Goal: Task Accomplishment & Management: Complete application form

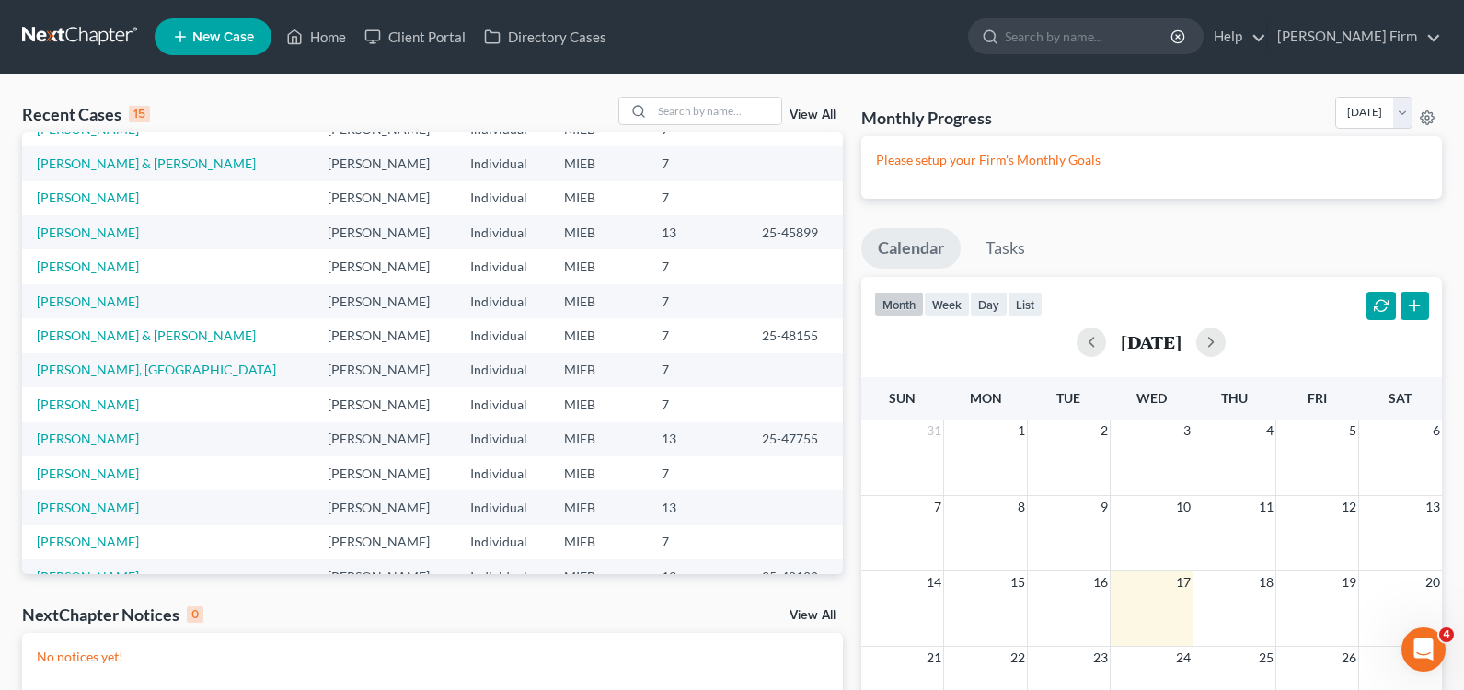
scroll to position [126, 0]
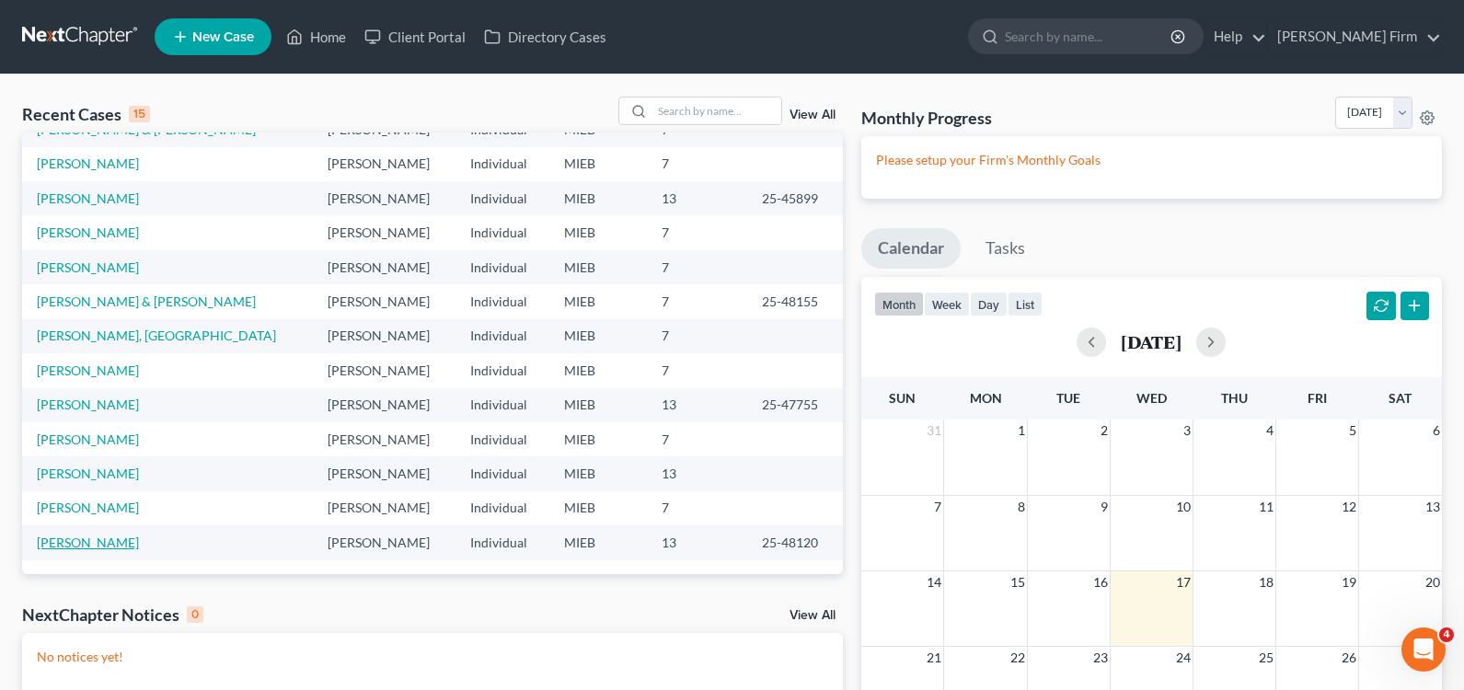
click at [60, 539] on link "[PERSON_NAME]" at bounding box center [88, 543] width 102 height 16
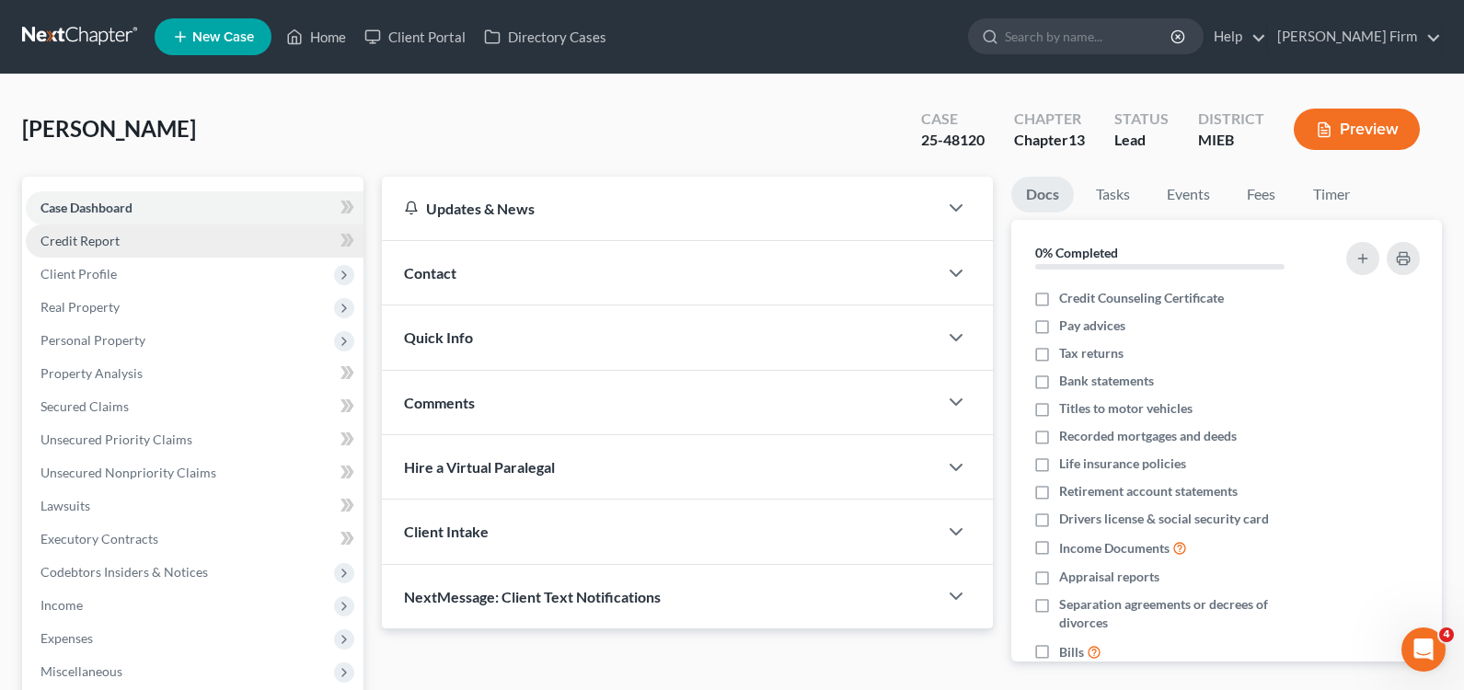
click at [99, 247] on span "Credit Report" at bounding box center [79, 241] width 79 height 16
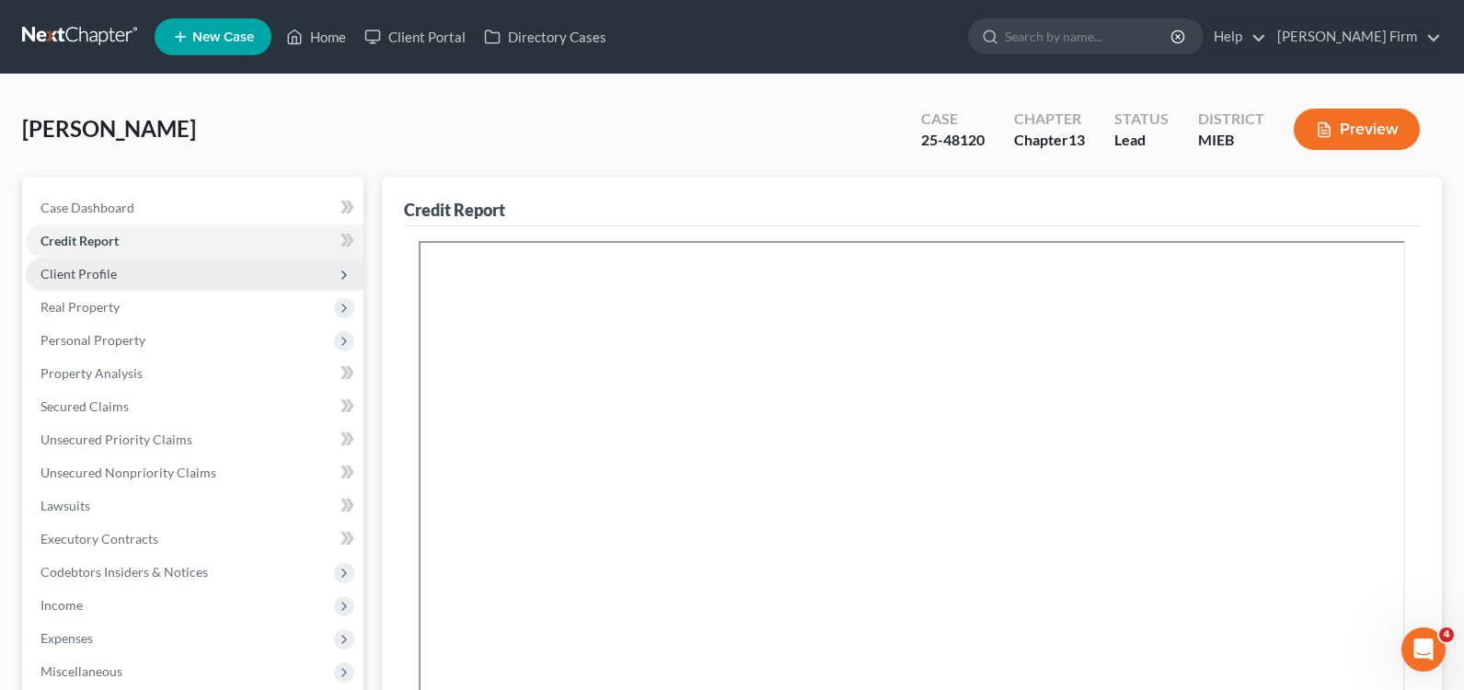
click at [99, 262] on span "Client Profile" at bounding box center [195, 274] width 338 height 33
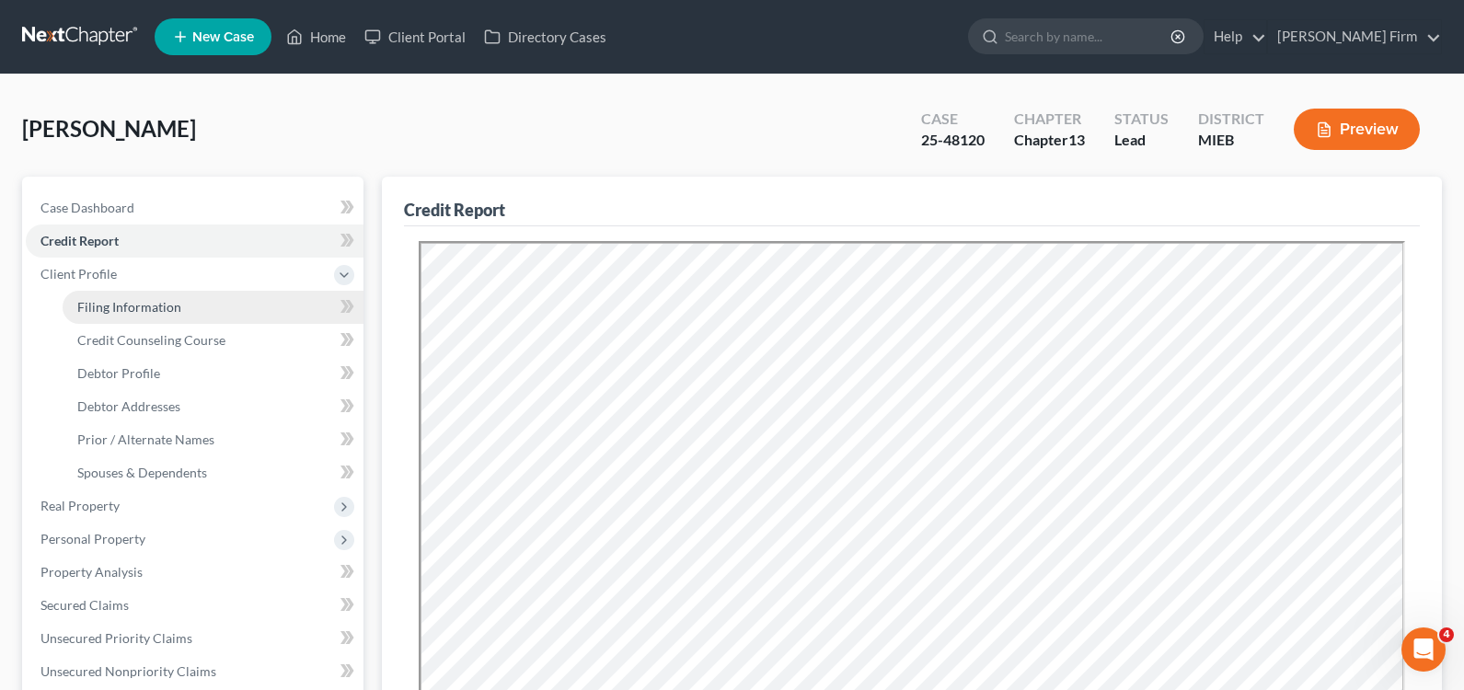
click at [172, 305] on span "Filing Information" at bounding box center [129, 307] width 104 height 16
select select "1"
select select "0"
select select "3"
select select "0"
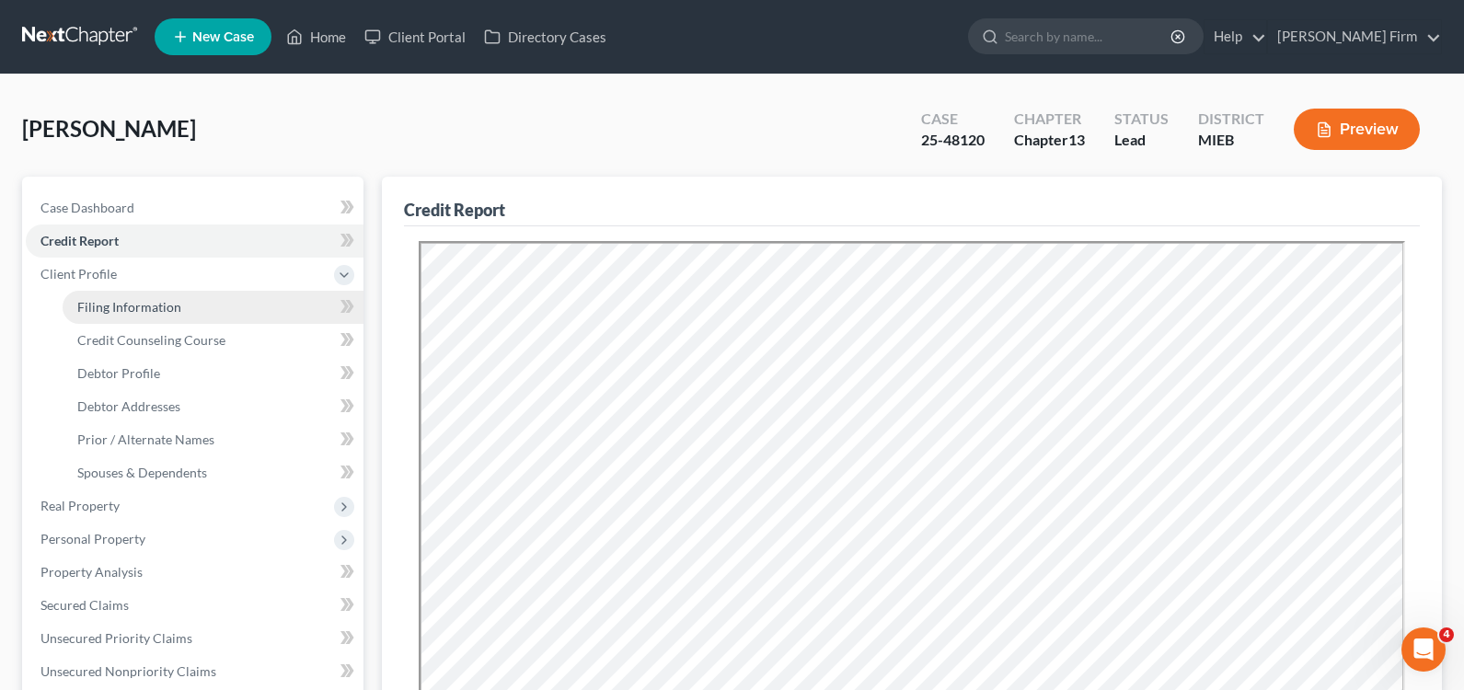
select select "23"
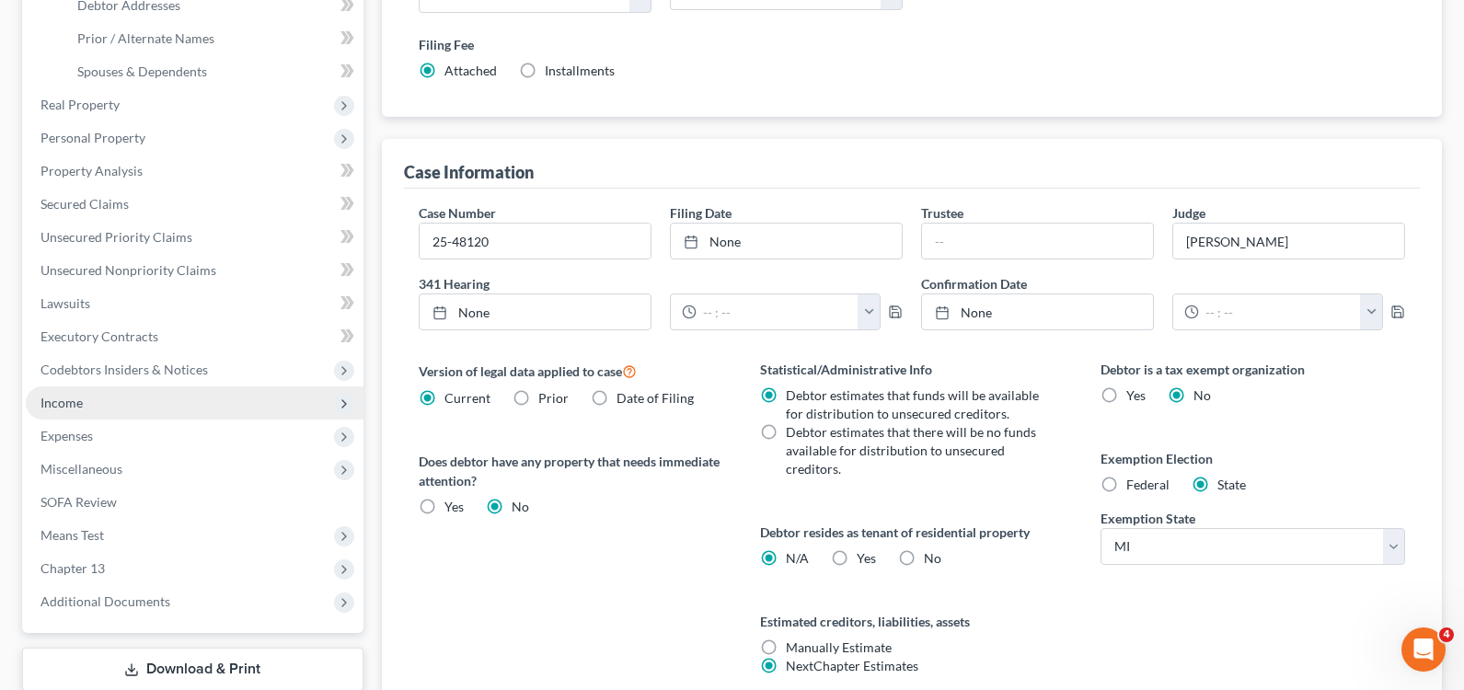
scroll to position [368, 0]
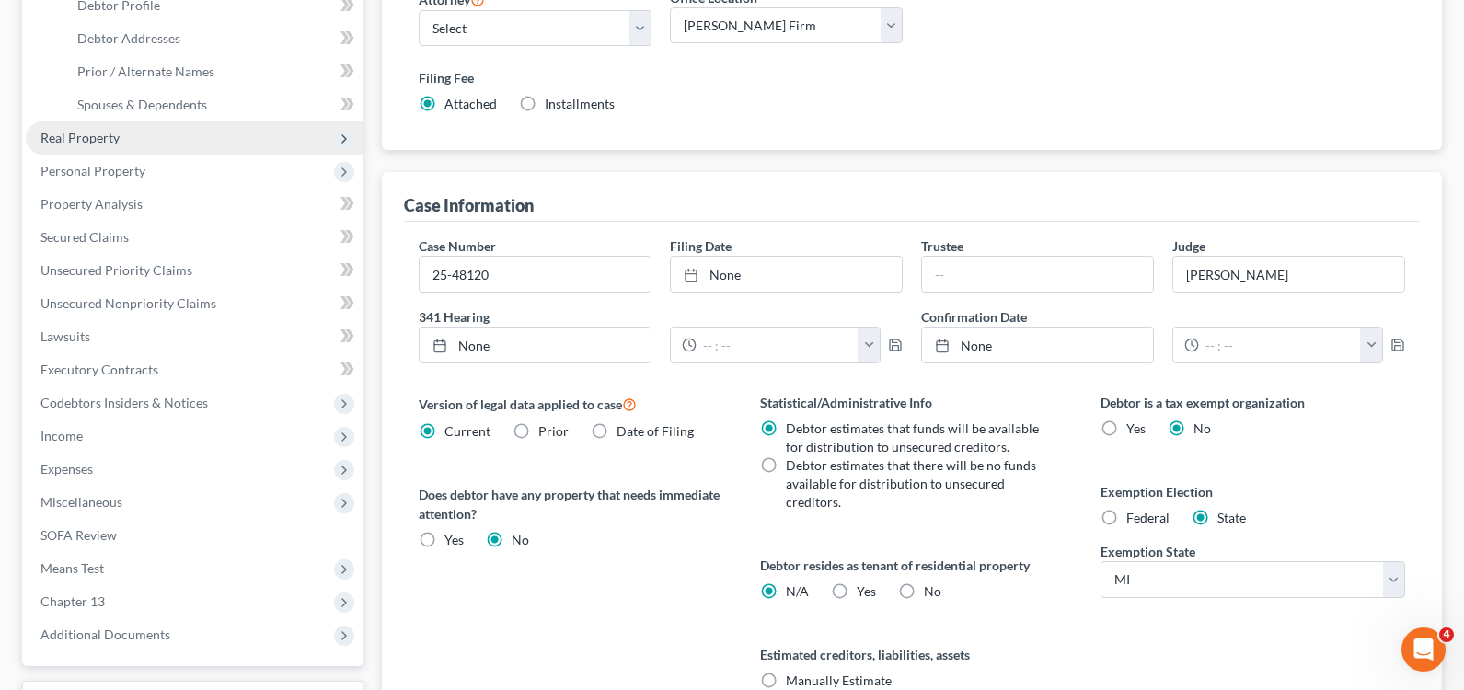
click at [182, 131] on span "Real Property" at bounding box center [195, 137] width 338 height 33
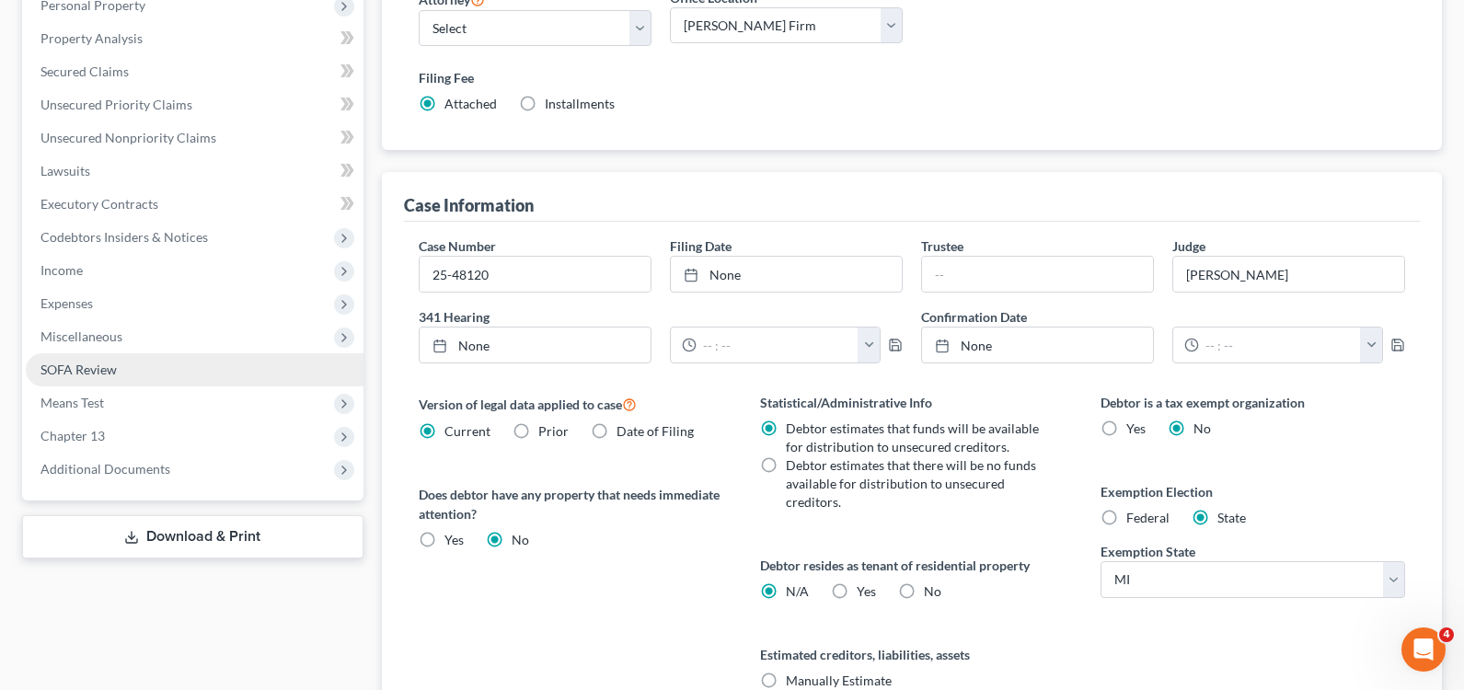
scroll to position [276, 0]
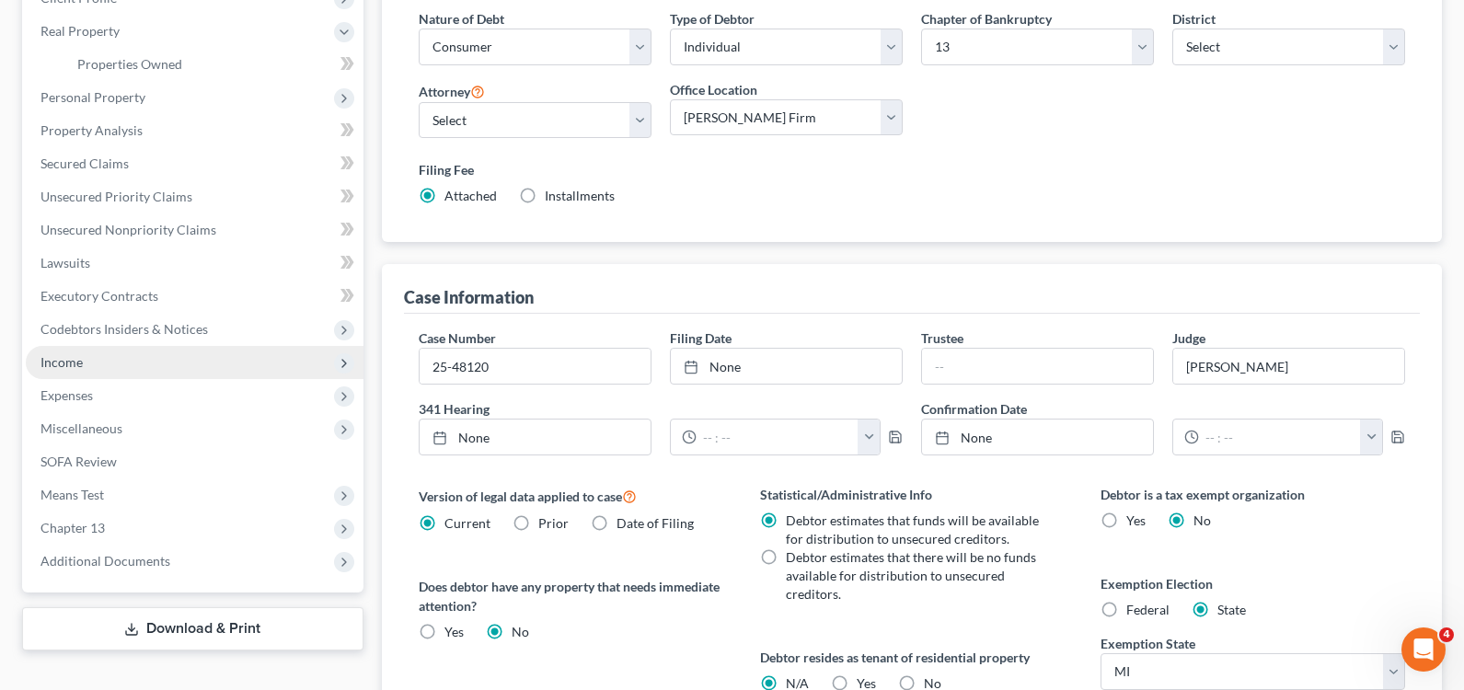
click at [120, 371] on span "Income" at bounding box center [195, 362] width 338 height 33
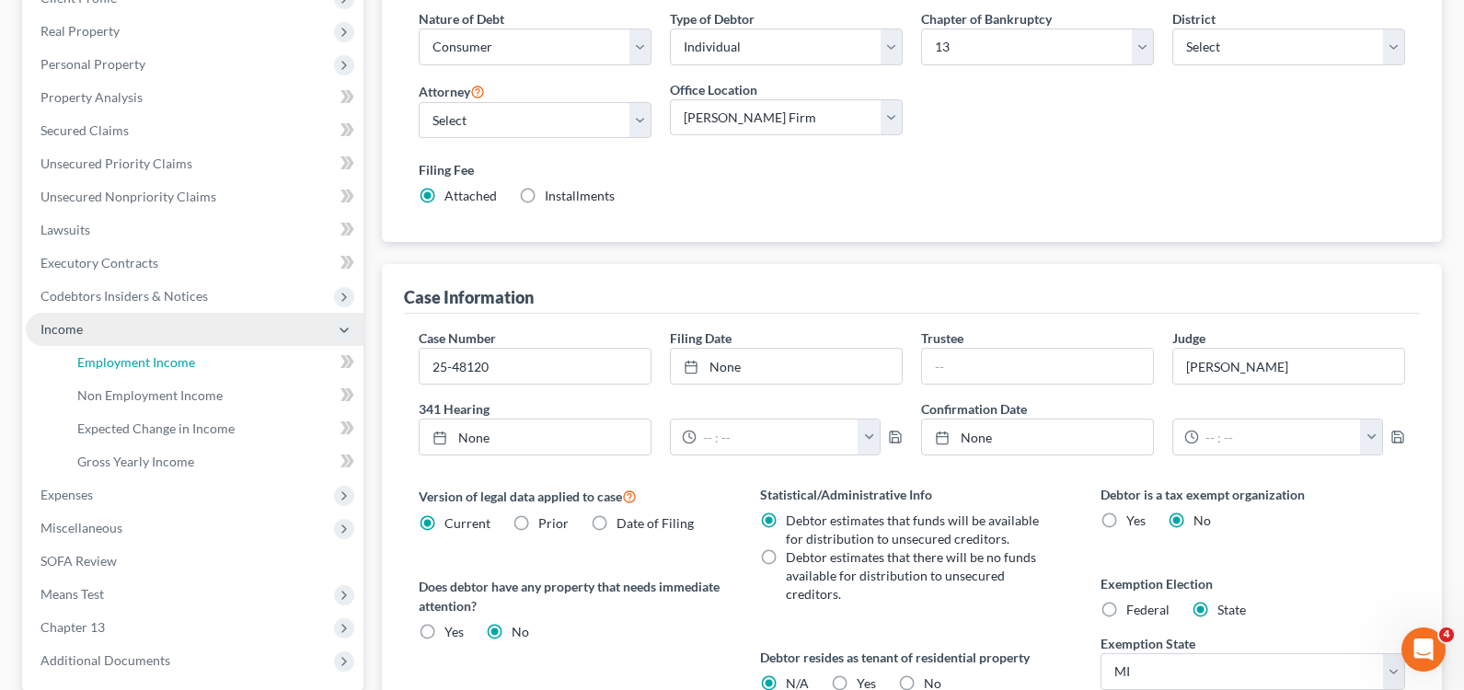
click at [120, 371] on link "Employment Income" at bounding box center [213, 362] width 301 height 33
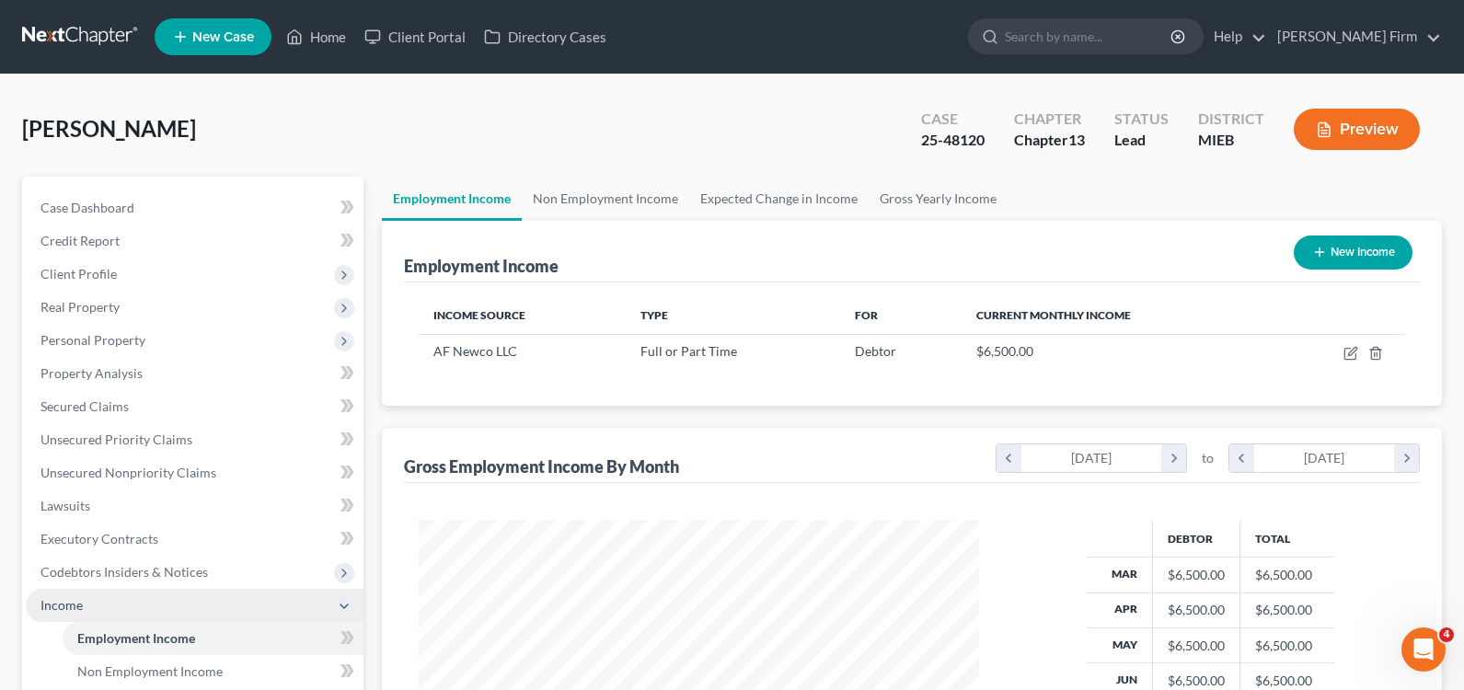
scroll to position [330, 597]
click at [605, 202] on link "Non Employment Income" at bounding box center [606, 199] width 168 height 44
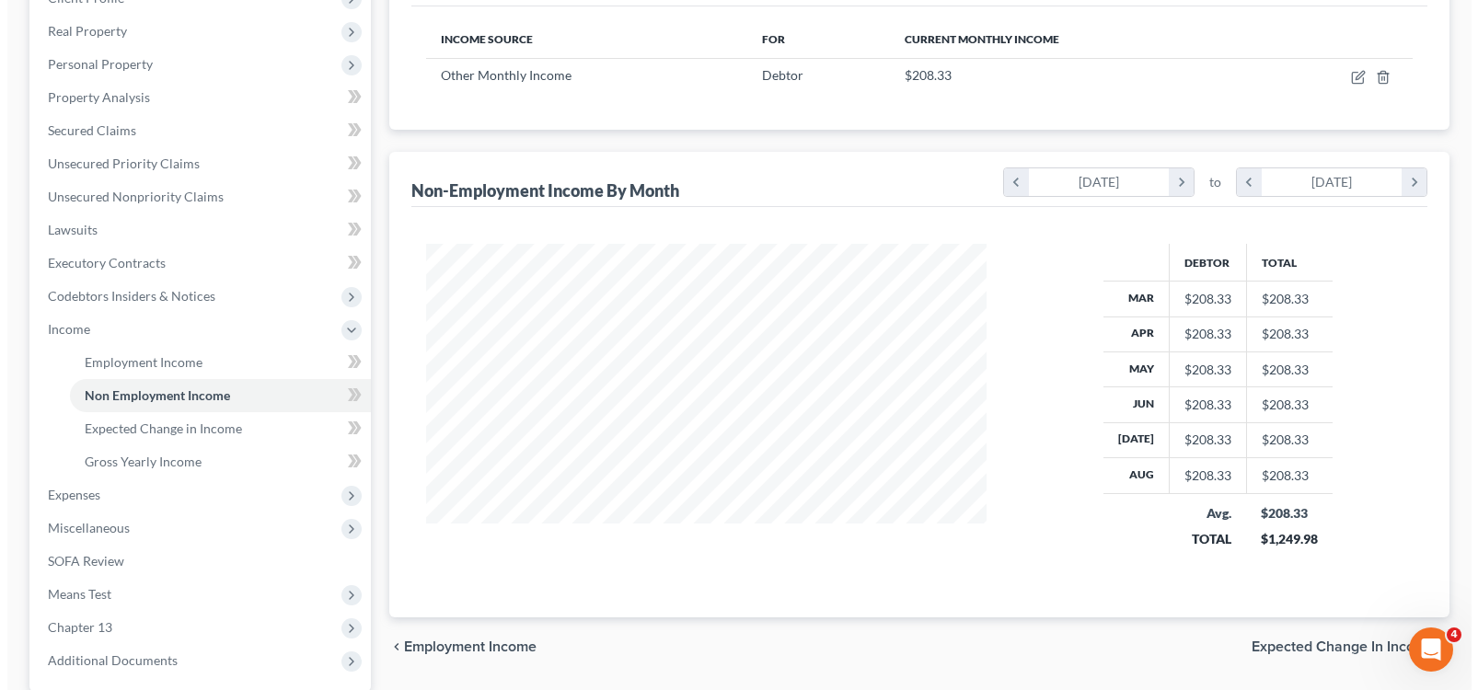
scroll to position [184, 0]
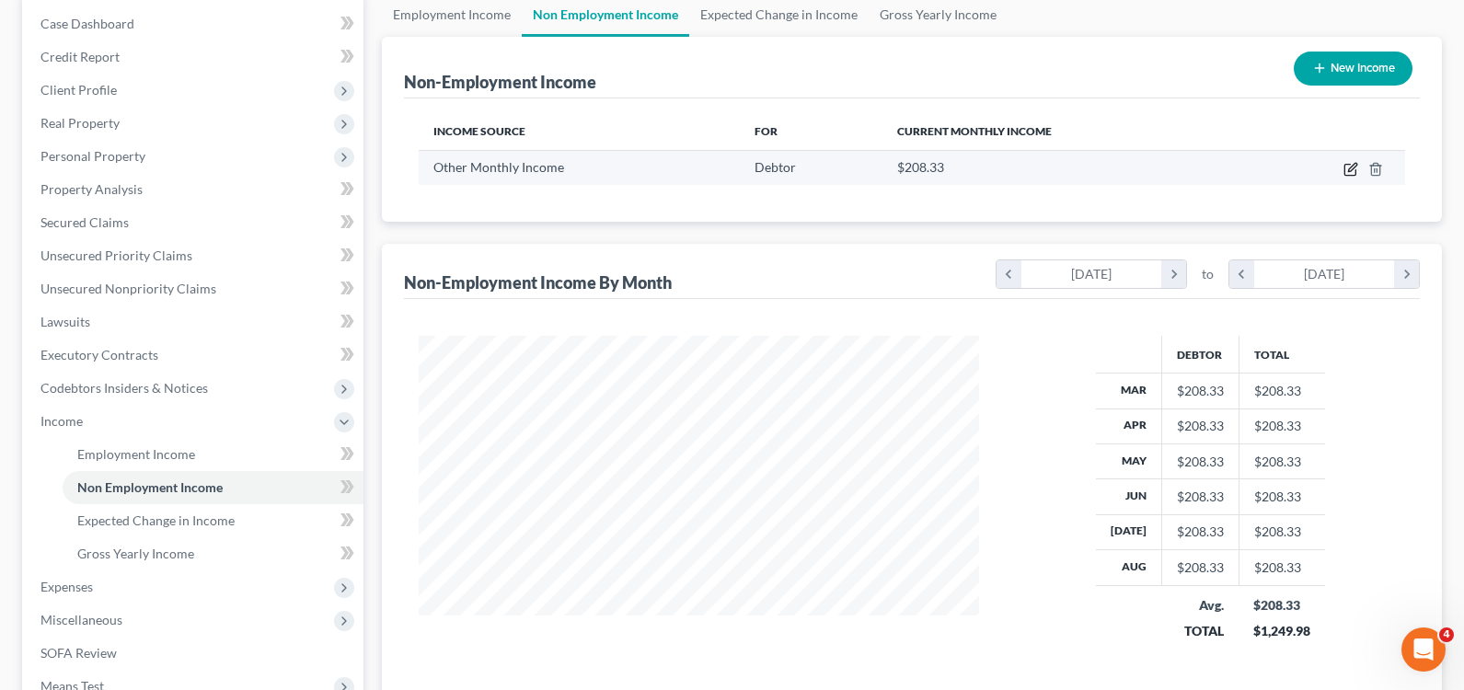
click at [1347, 172] on icon "button" at bounding box center [1351, 169] width 15 height 15
select select "13"
select select "0"
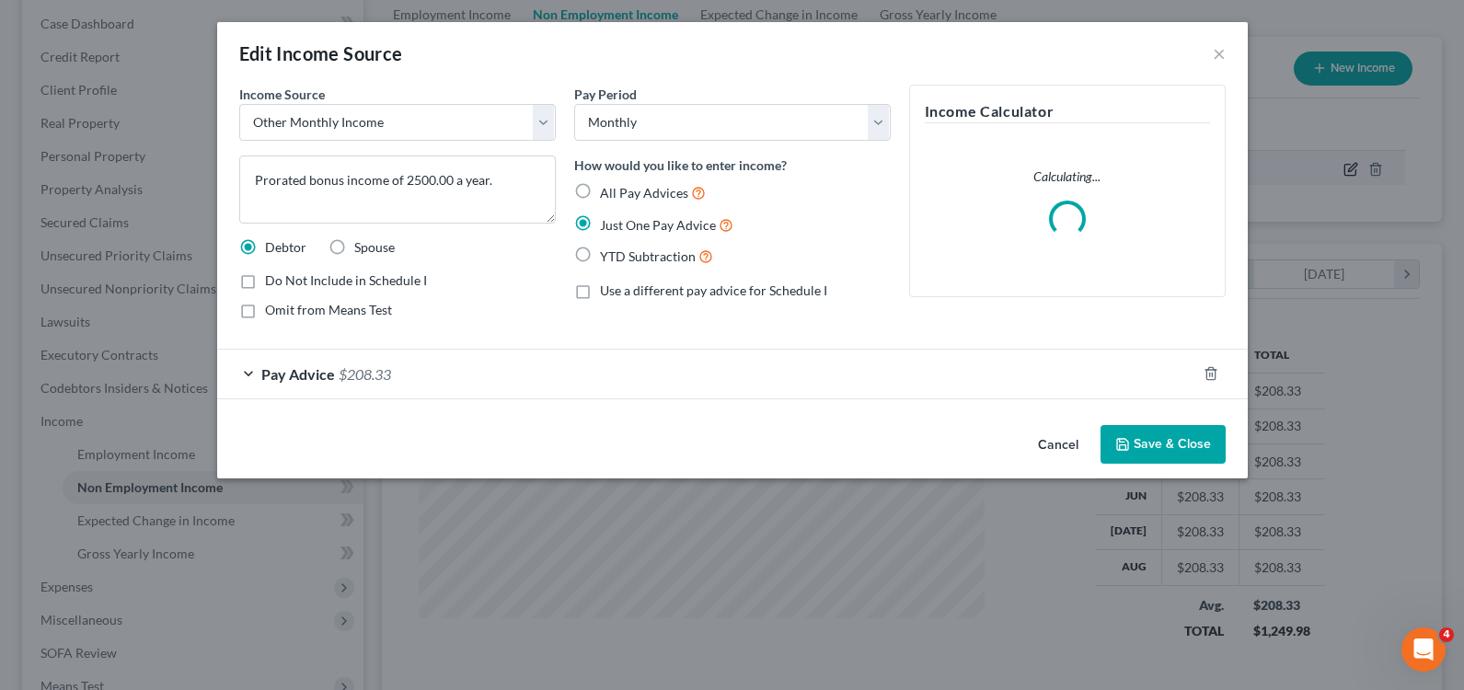
scroll to position [330, 604]
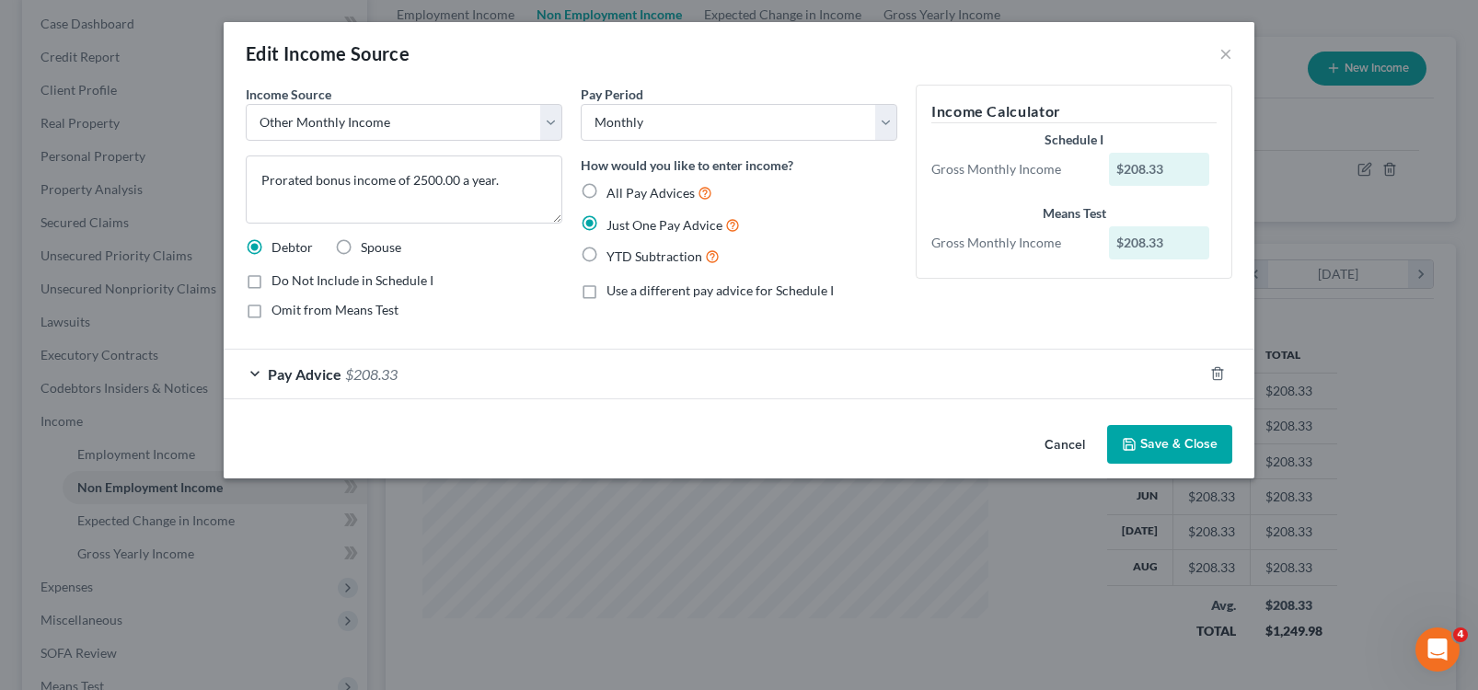
click at [1056, 441] on button "Cancel" at bounding box center [1065, 445] width 70 height 37
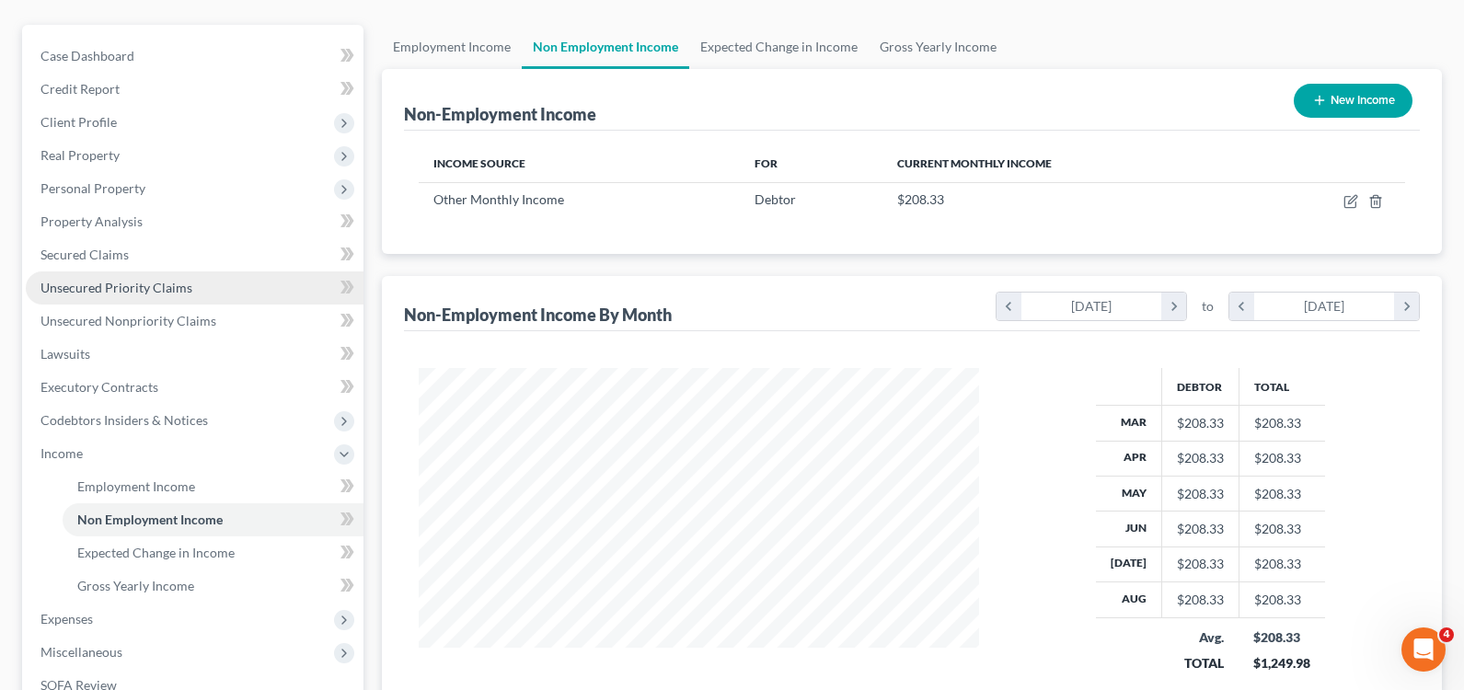
scroll to position [184, 0]
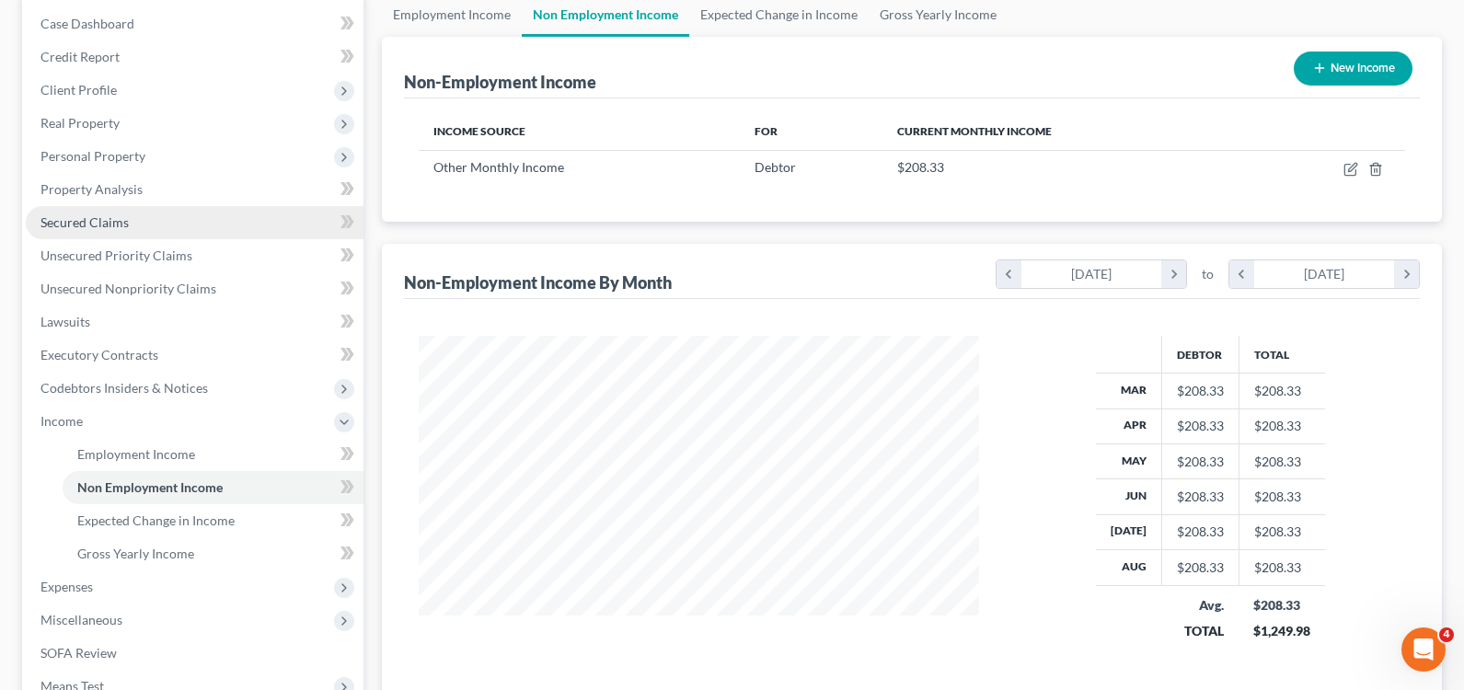
click at [159, 214] on link "Secured Claims" at bounding box center [195, 222] width 338 height 33
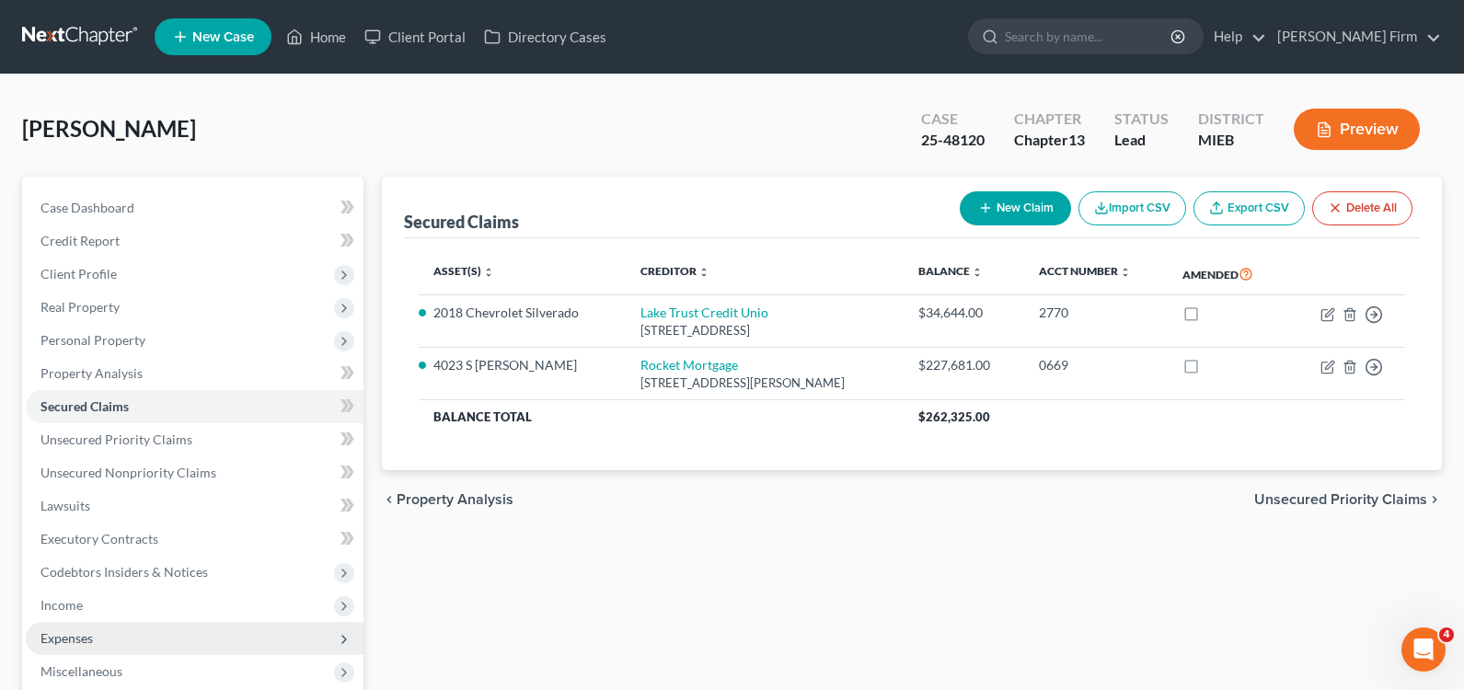
click at [98, 631] on span "Expenses" at bounding box center [195, 638] width 338 height 33
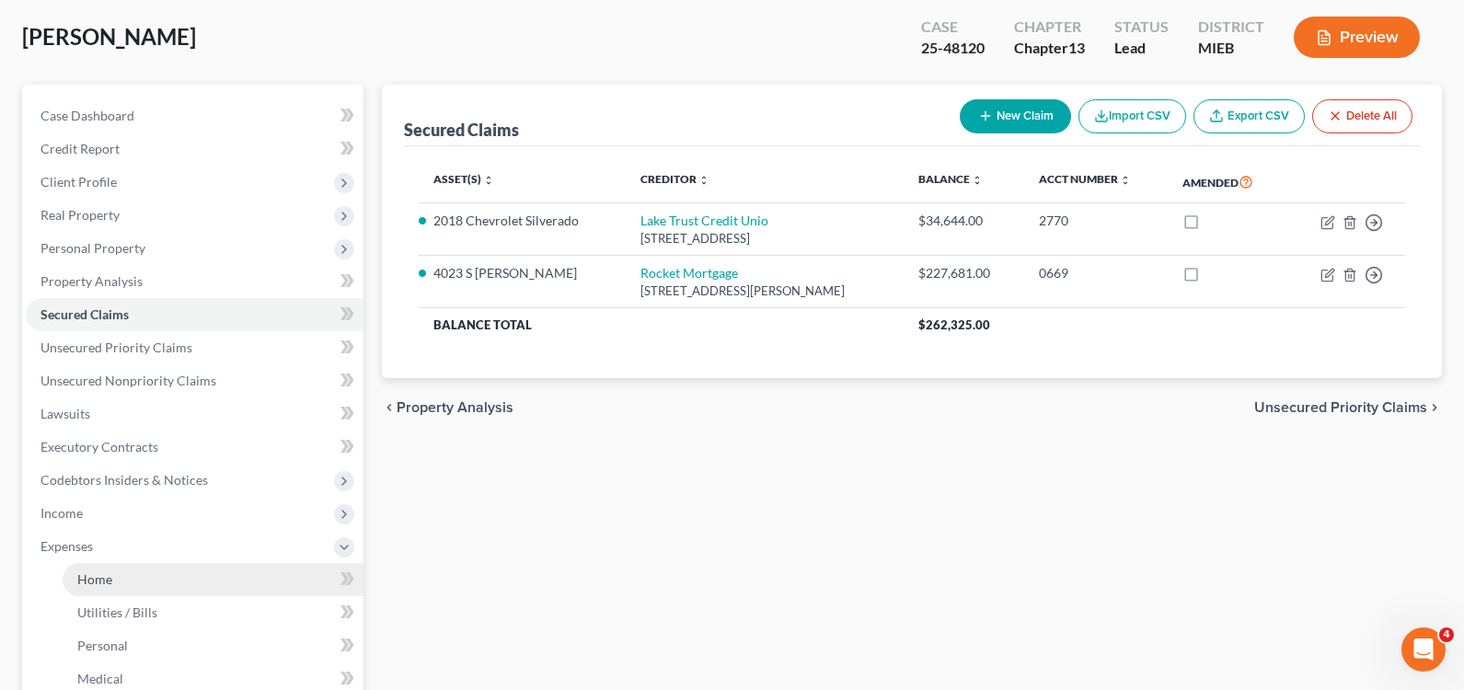
click at [116, 572] on link "Home" at bounding box center [213, 579] width 301 height 33
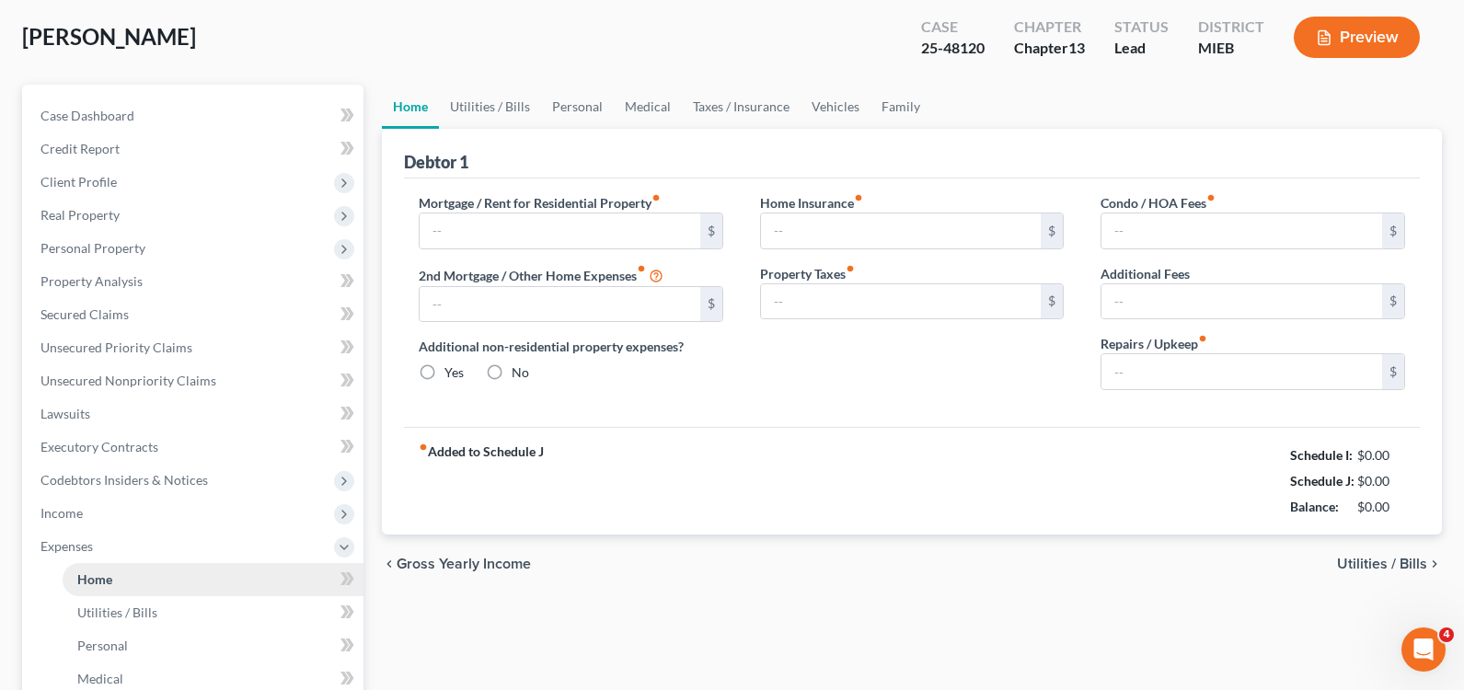
scroll to position [7, 0]
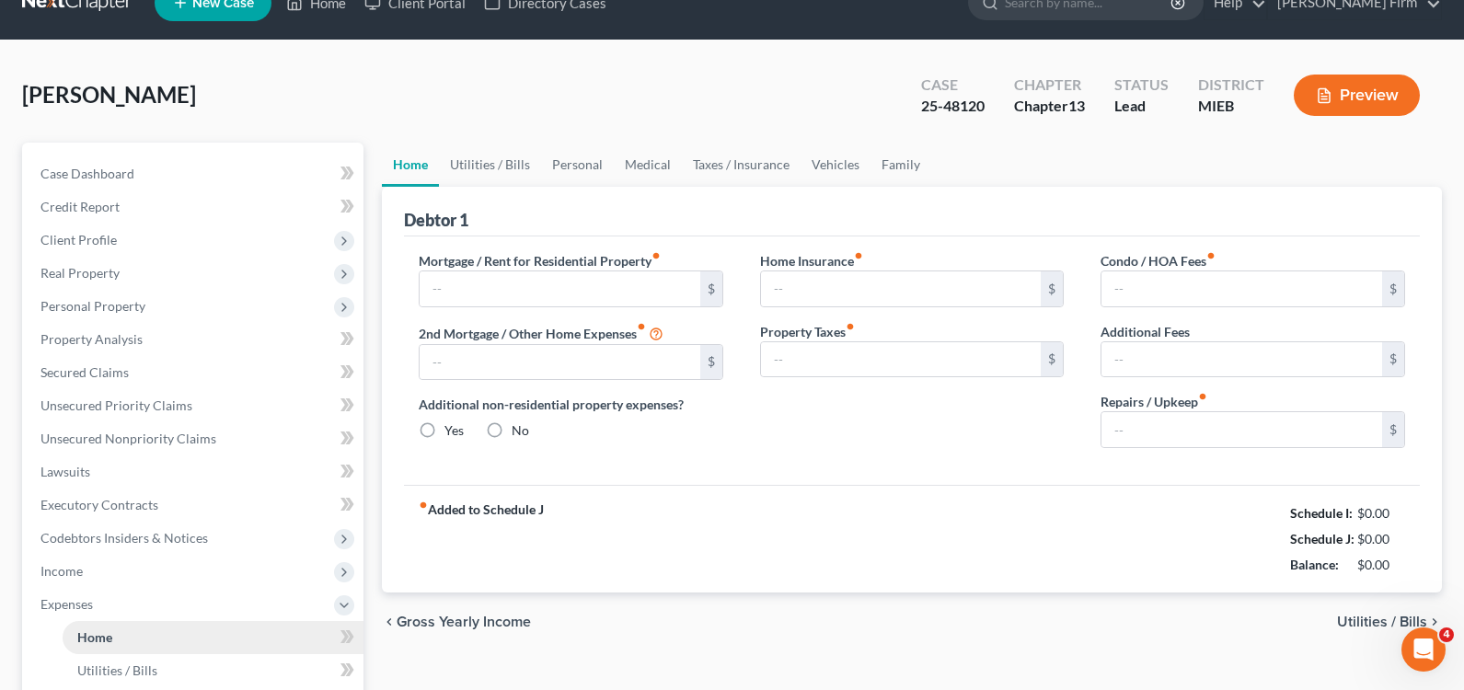
type input "0.00"
radio input "true"
type input "0.00"
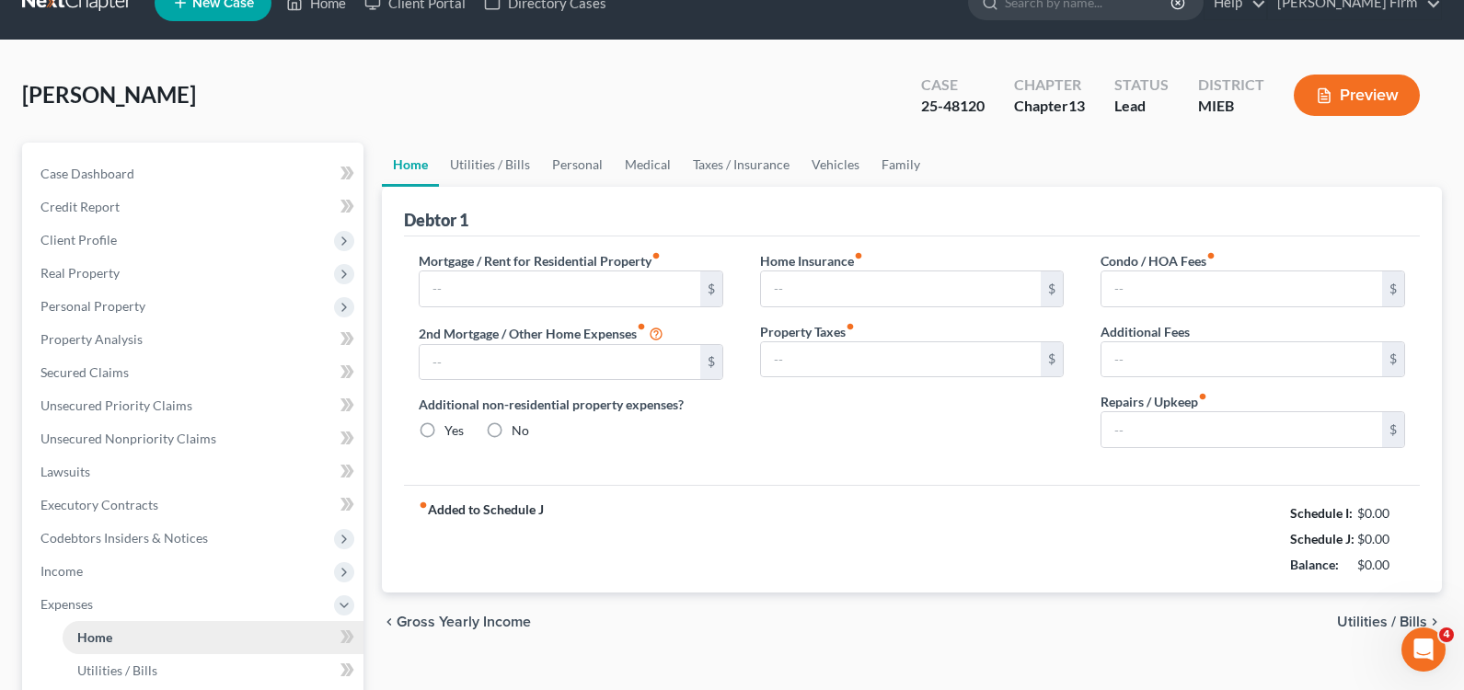
type input "0.00"
type input "50.00"
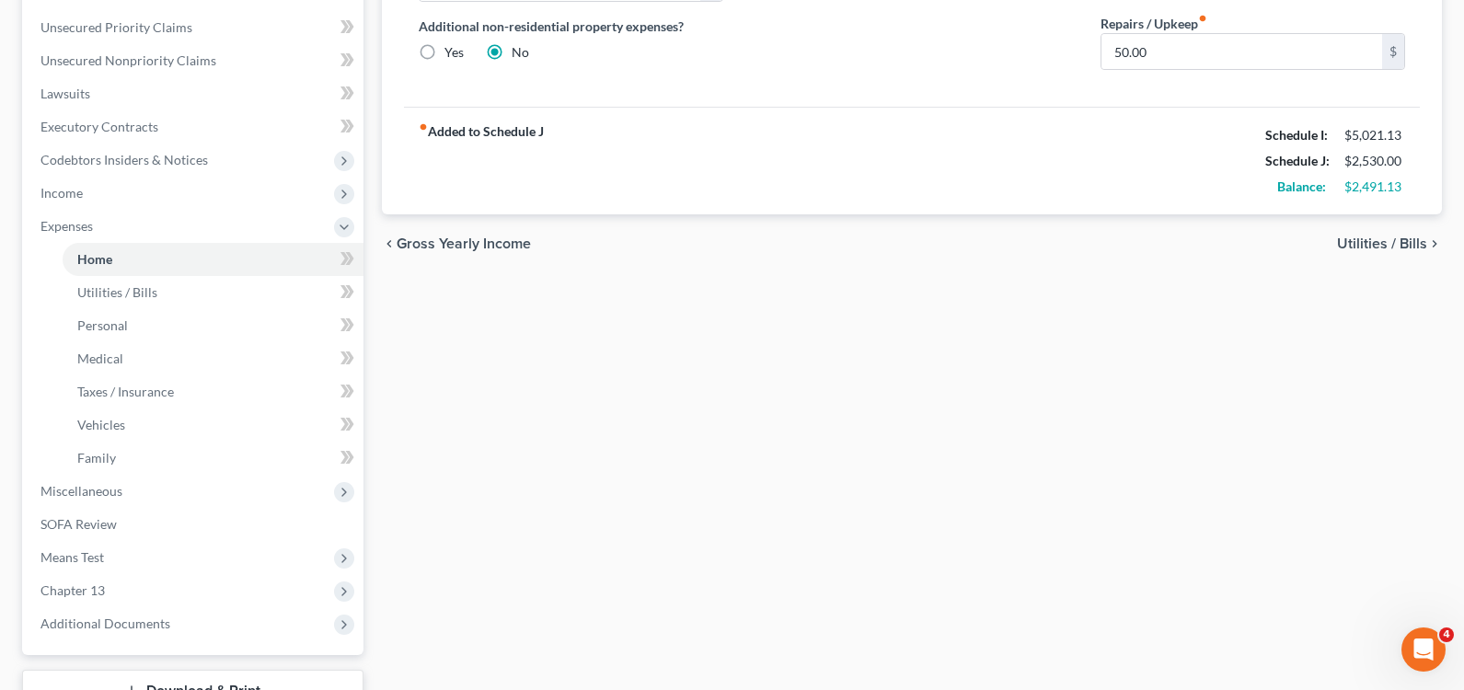
scroll to position [368, 0]
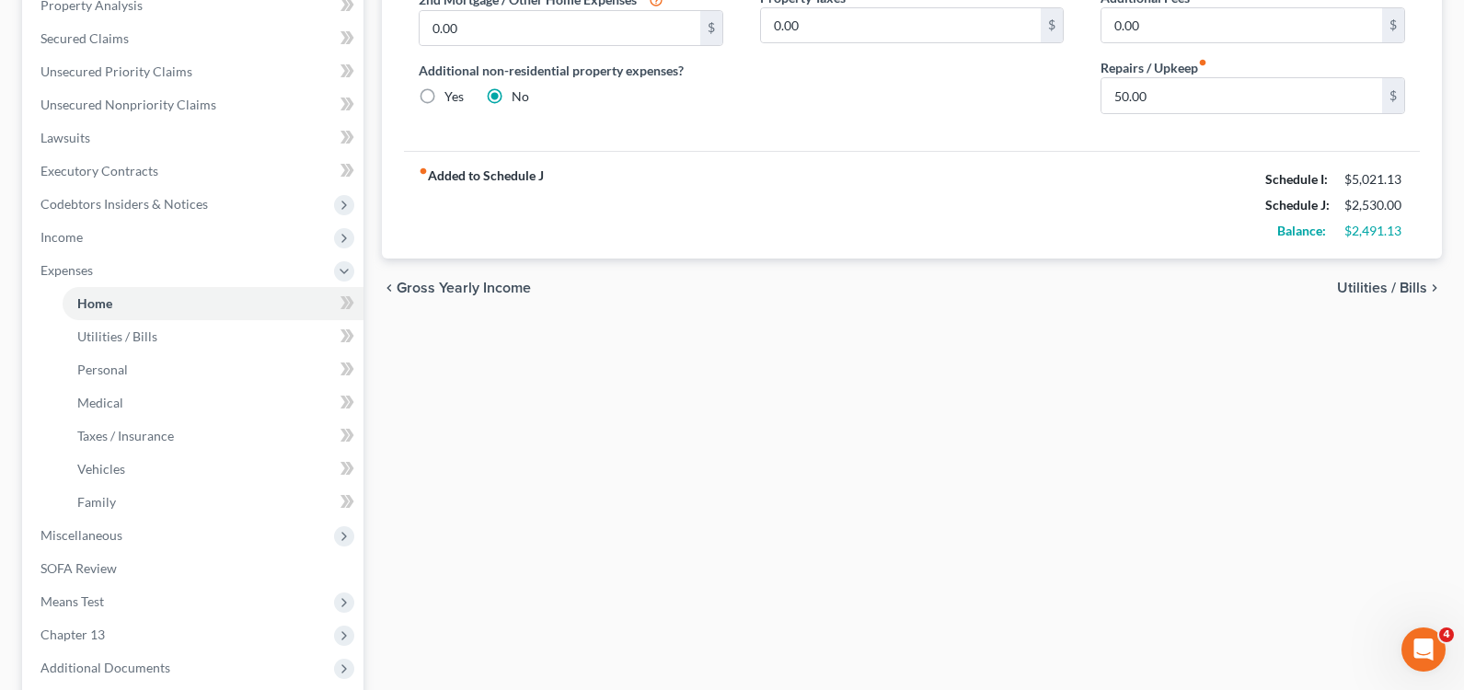
click at [1392, 282] on span "Utilities / Bills" at bounding box center [1382, 288] width 90 height 15
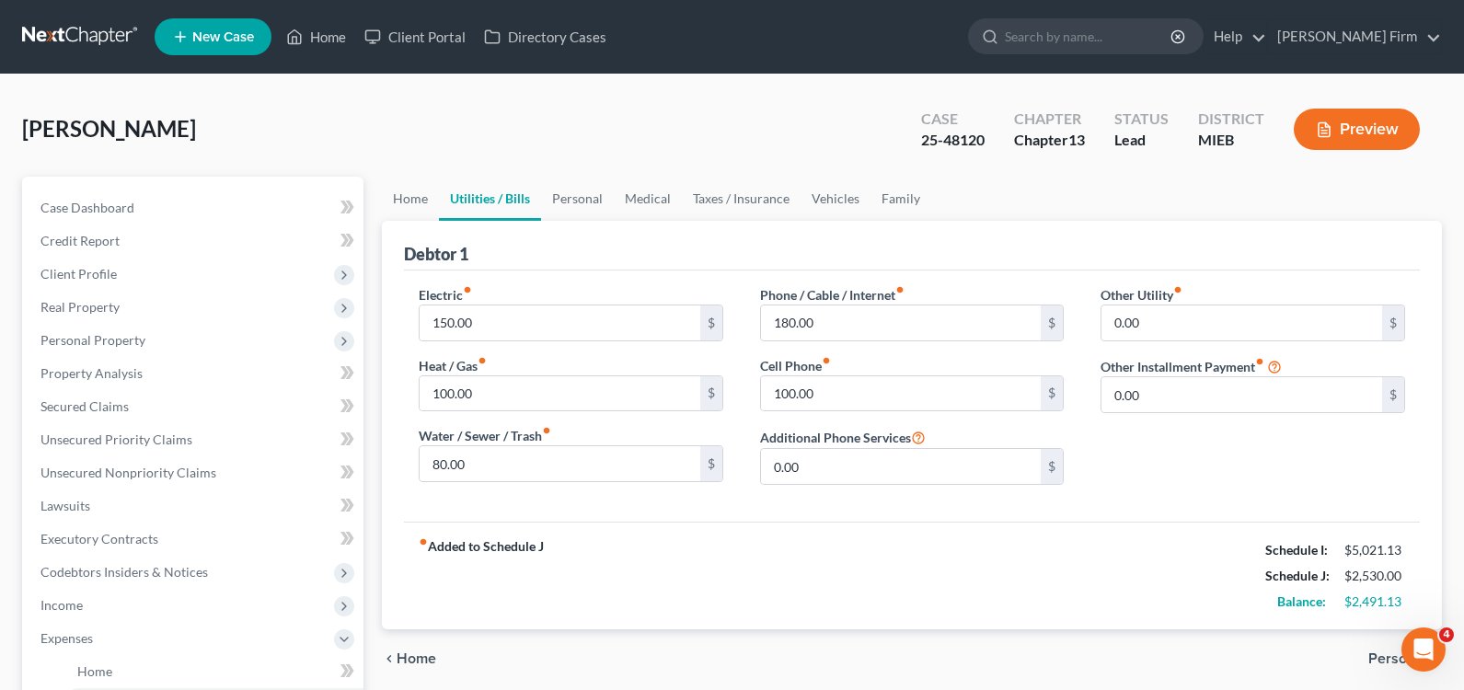
scroll to position [184, 0]
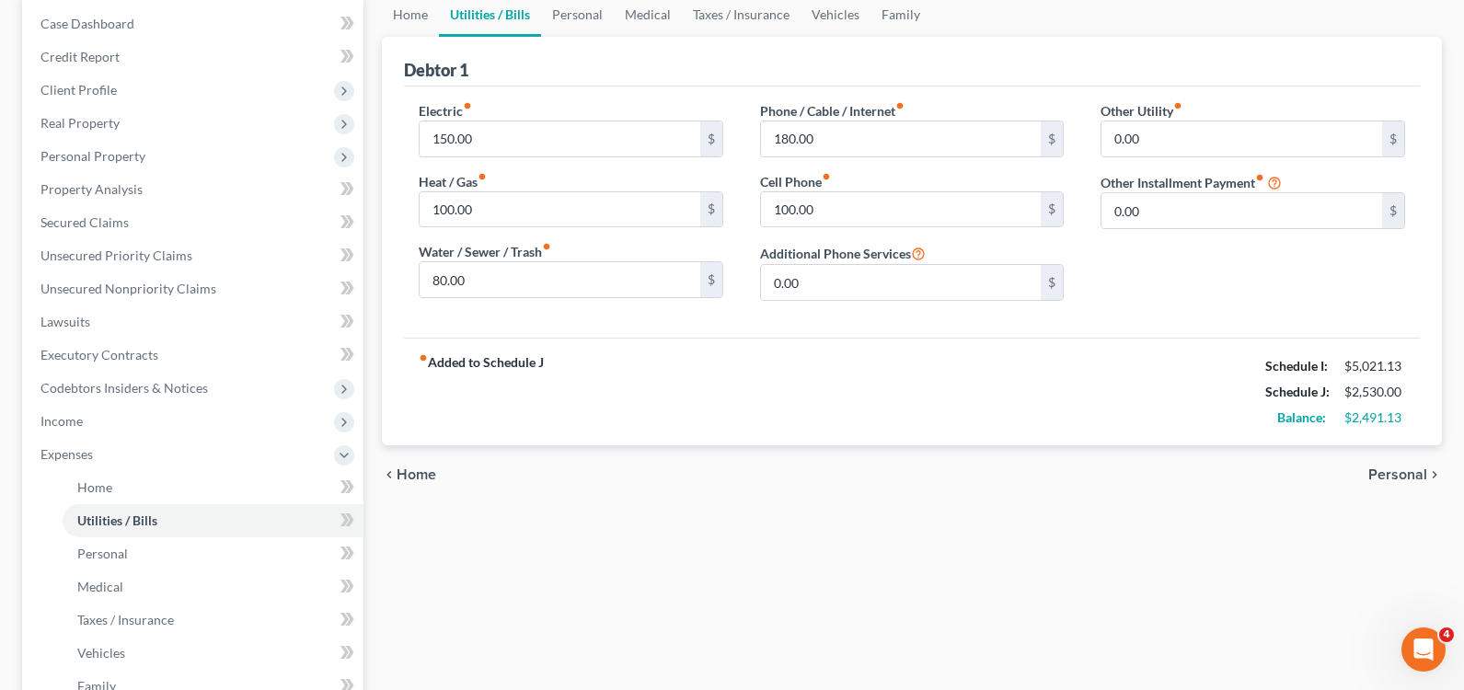
click at [1379, 470] on span "Personal" at bounding box center [1398, 475] width 59 height 15
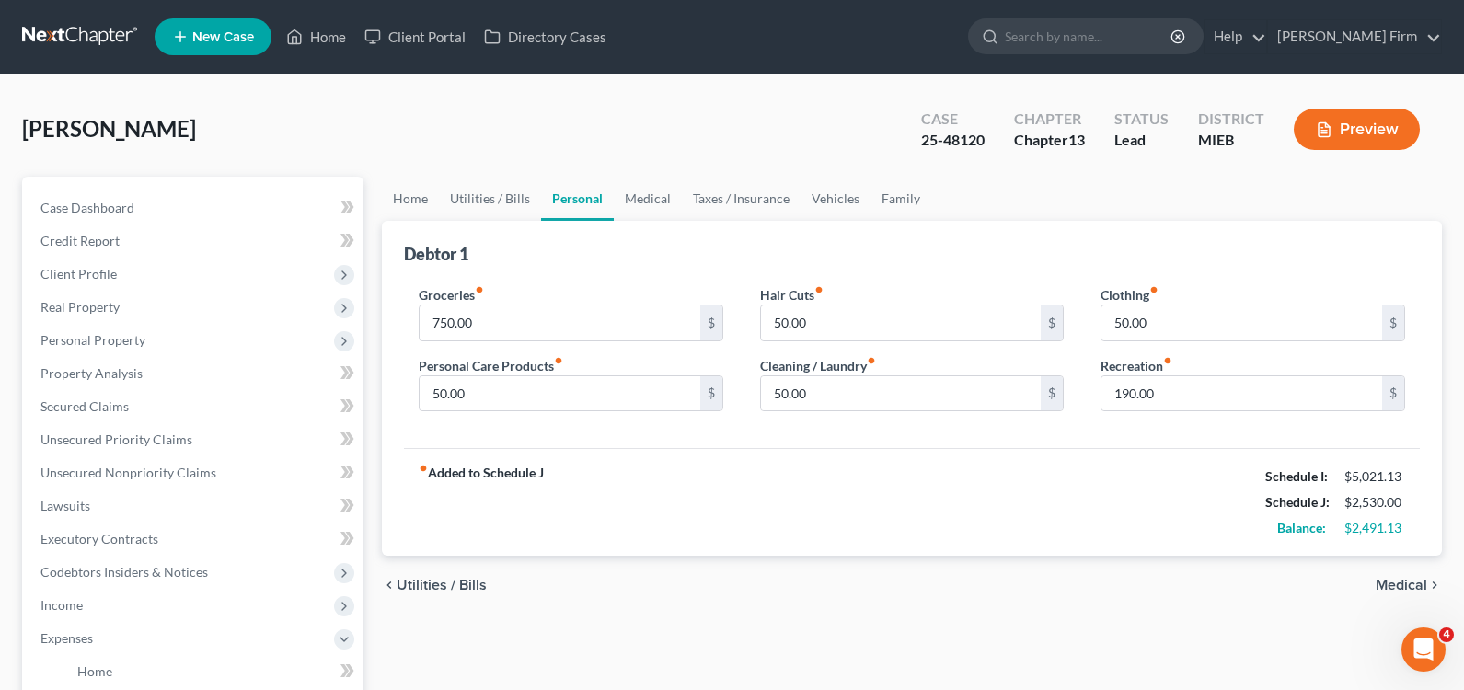
click at [1397, 580] on span "Medical" at bounding box center [1402, 585] width 52 height 15
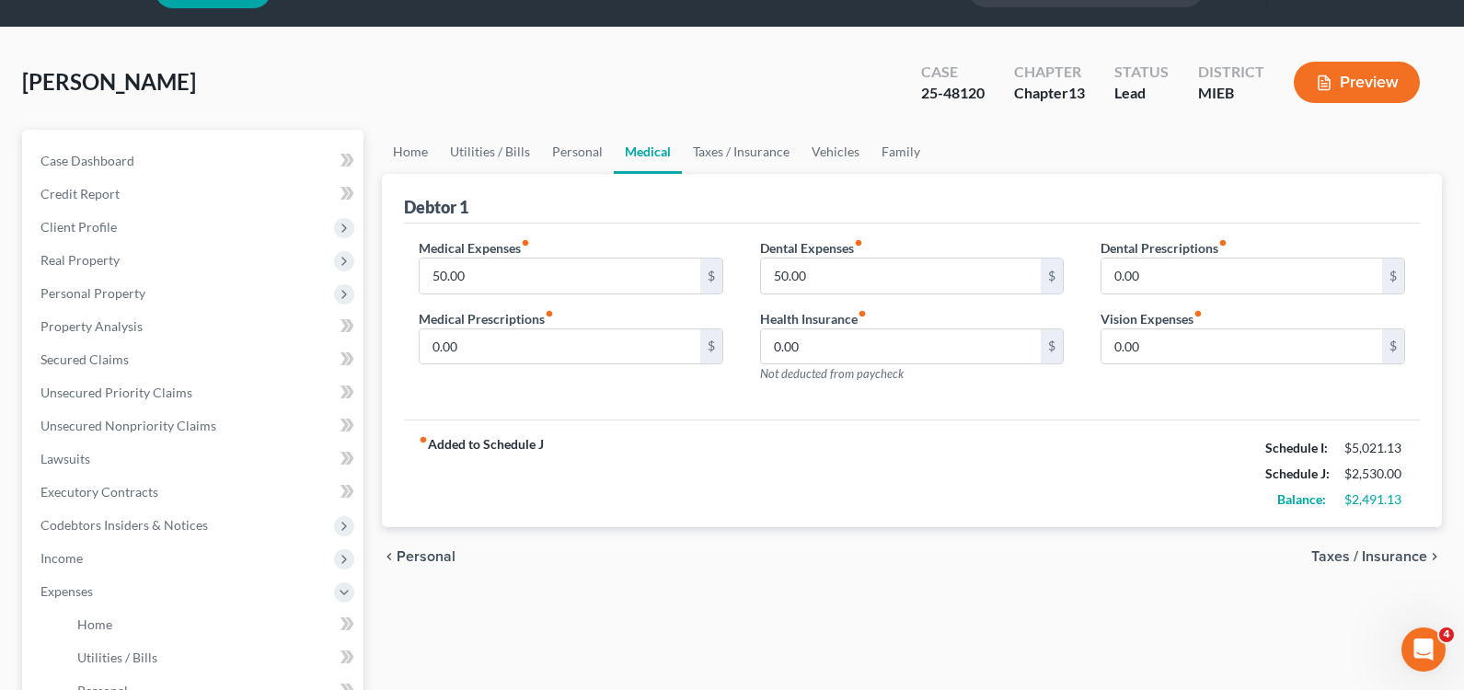
scroll to position [92, 0]
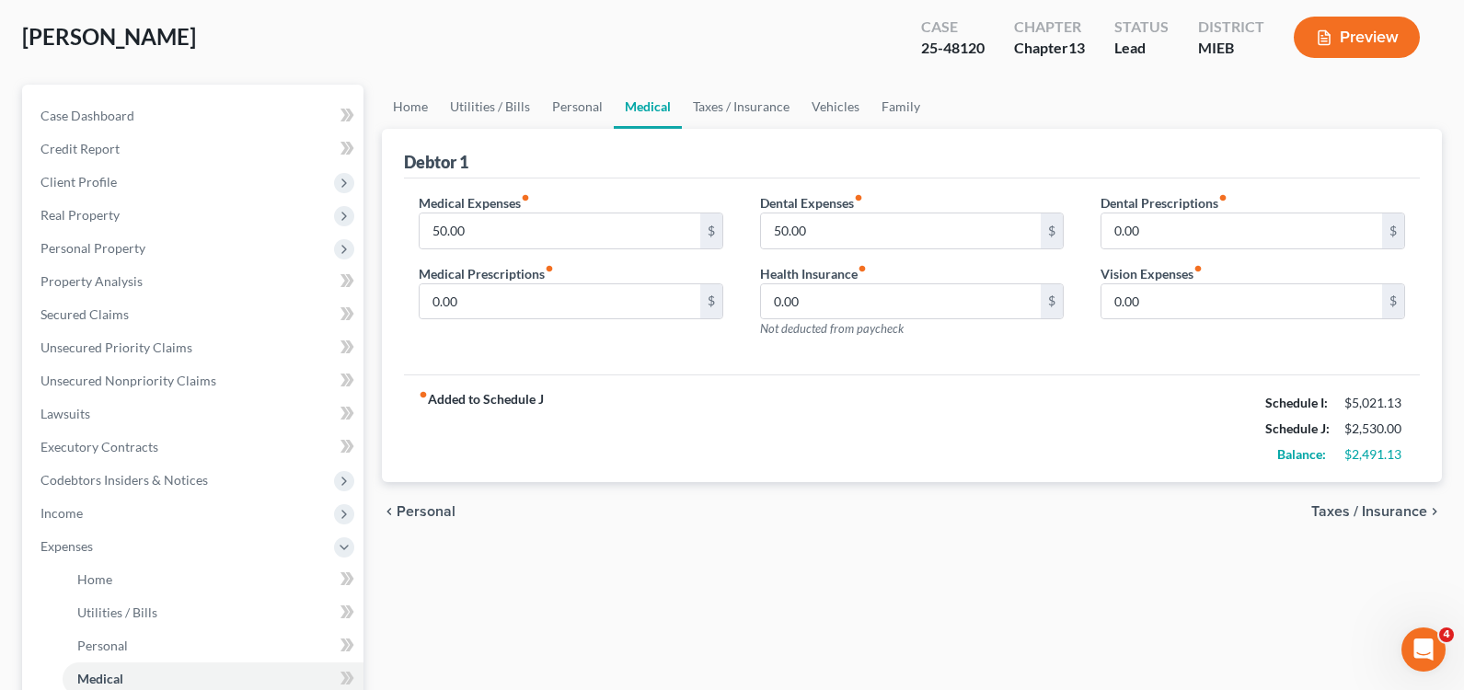
click at [1402, 514] on span "Taxes / Insurance" at bounding box center [1370, 511] width 116 height 15
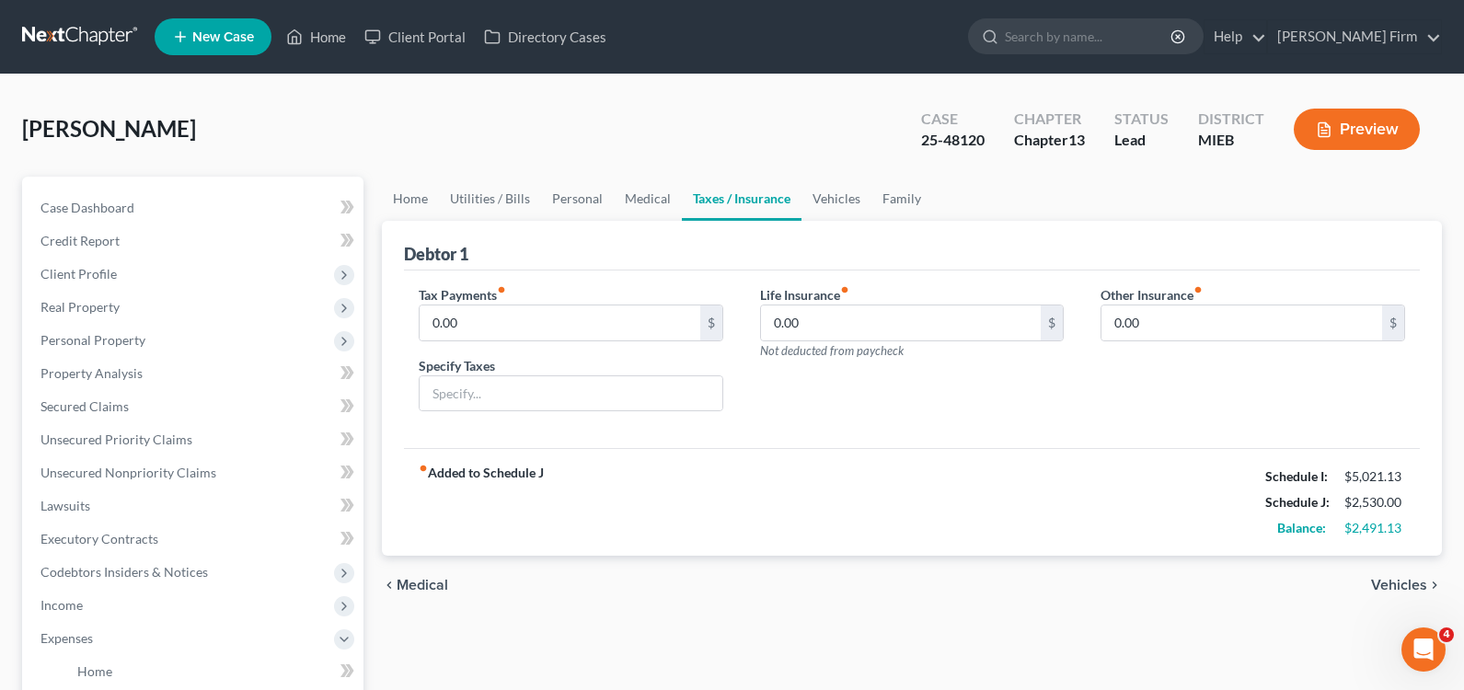
click at [1408, 579] on span "Vehicles" at bounding box center [1399, 585] width 56 height 15
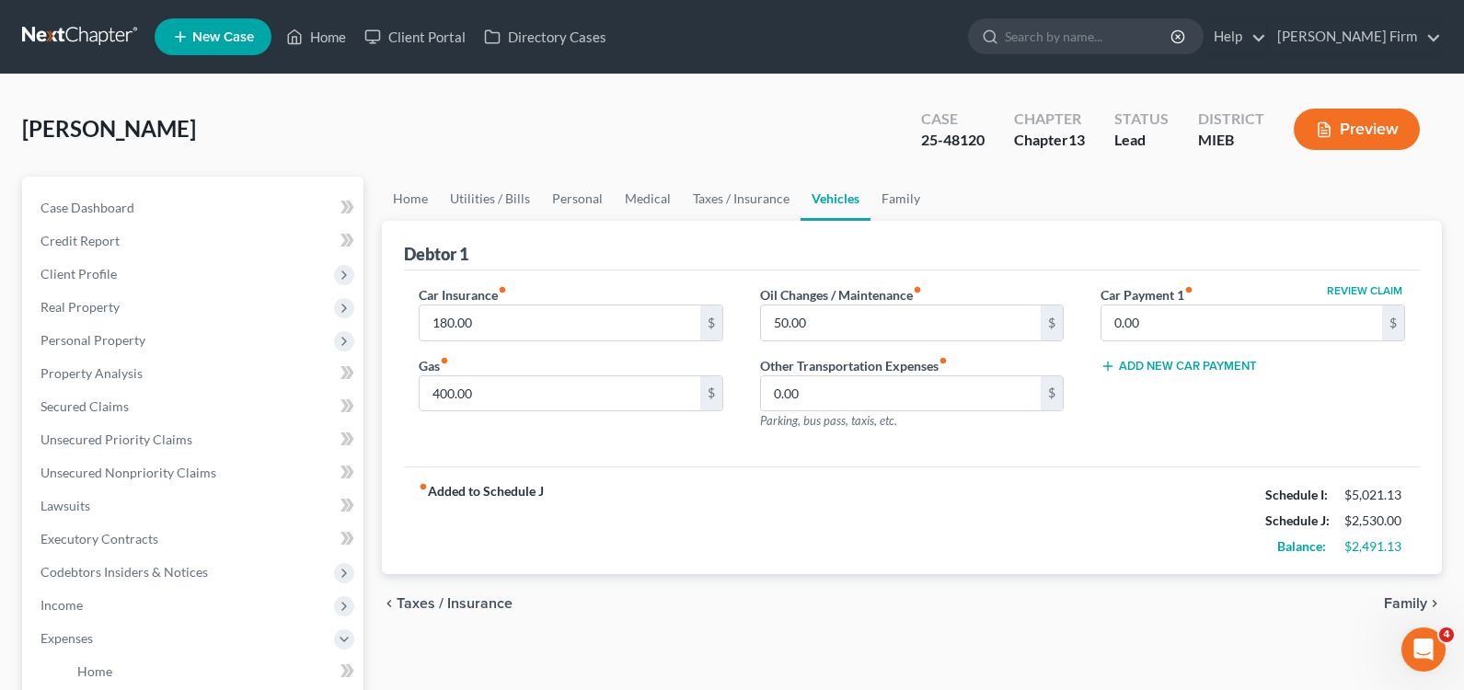
click at [1410, 597] on span "Family" at bounding box center [1405, 603] width 43 height 15
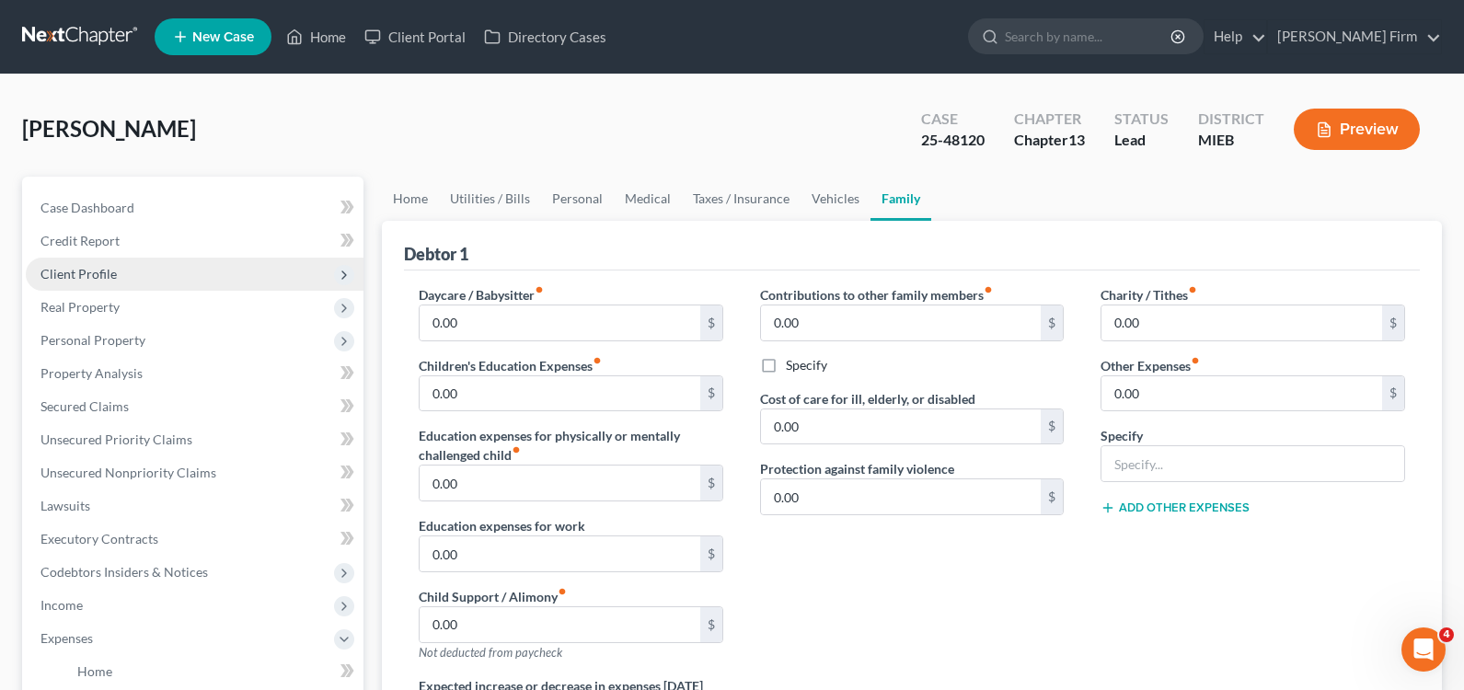
click at [157, 288] on span "Client Profile" at bounding box center [195, 274] width 338 height 33
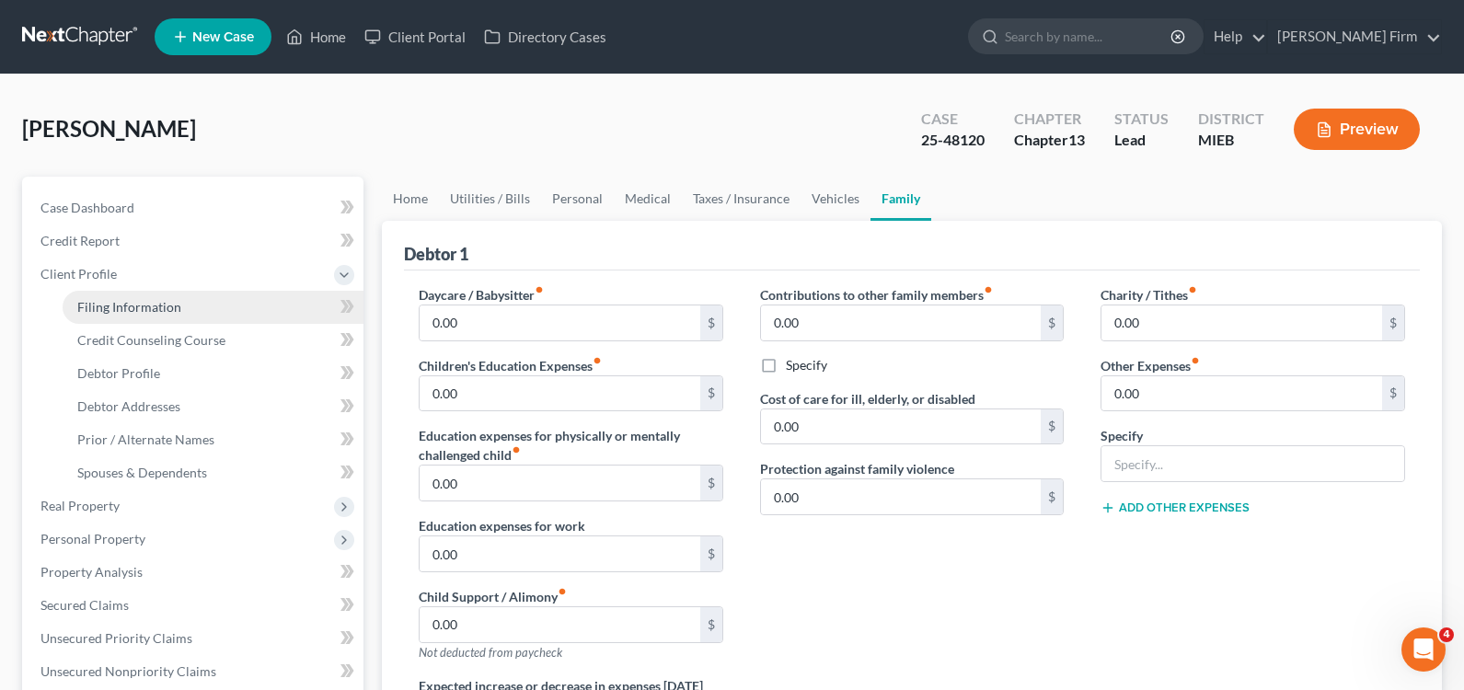
click at [157, 300] on span "Filing Information" at bounding box center [129, 307] width 104 height 16
select select "1"
select select "0"
select select "3"
select select "40"
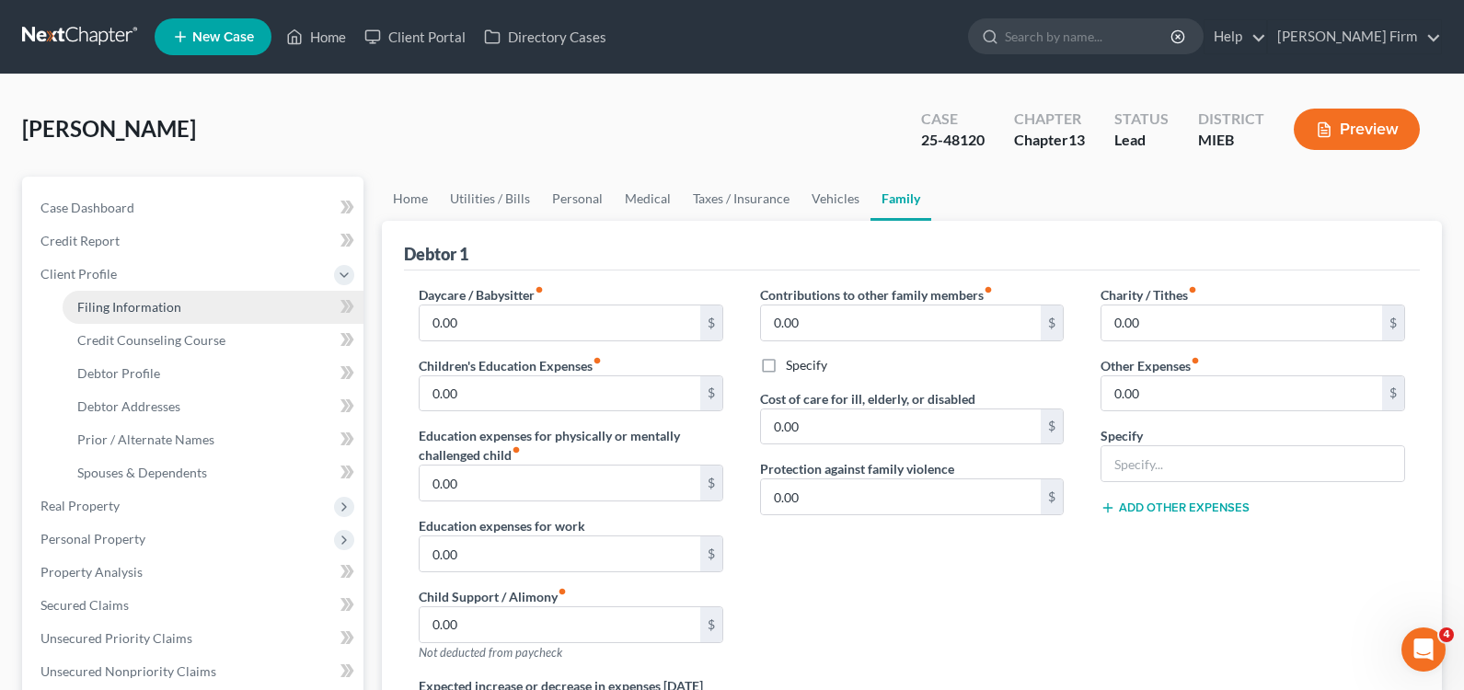
select select "3"
select select "0"
select select "23"
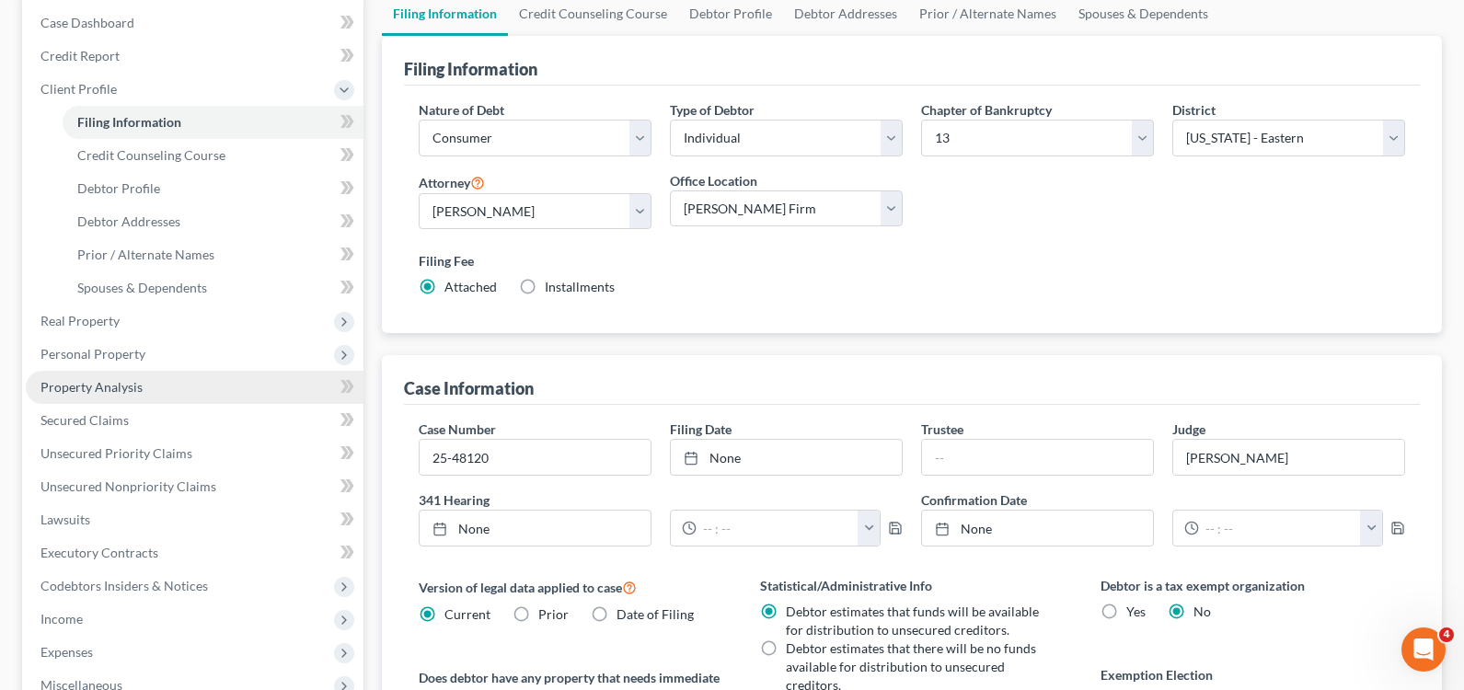
scroll to position [184, 0]
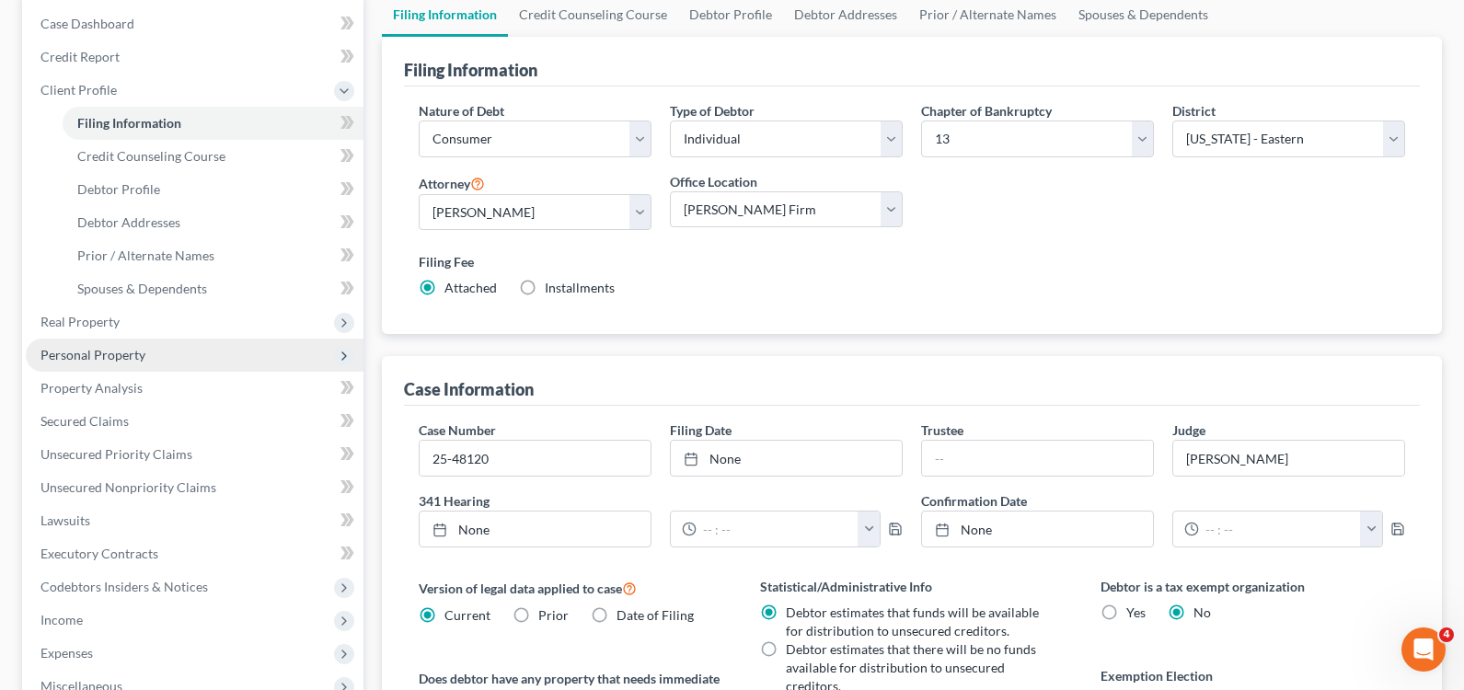
click at [190, 352] on span "Personal Property" at bounding box center [195, 355] width 338 height 33
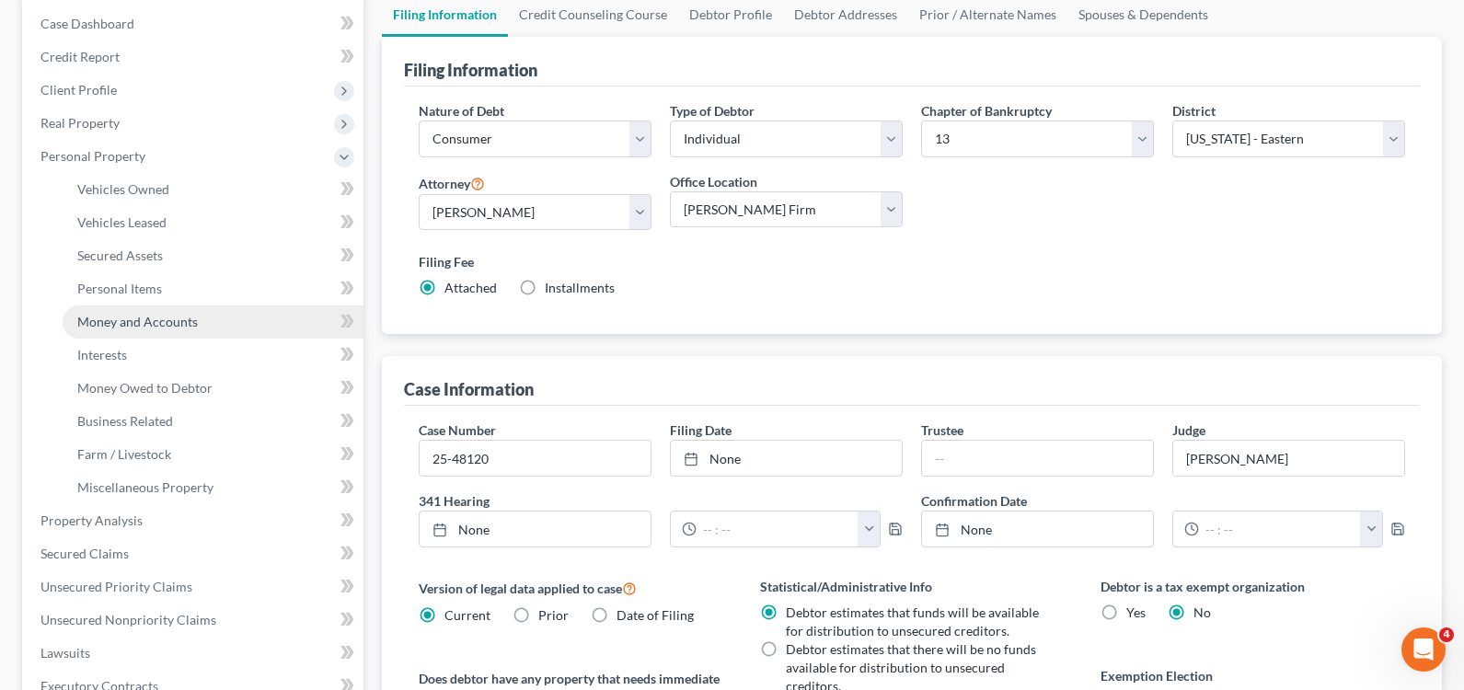
click at [194, 328] on span "Money and Accounts" at bounding box center [137, 322] width 121 height 16
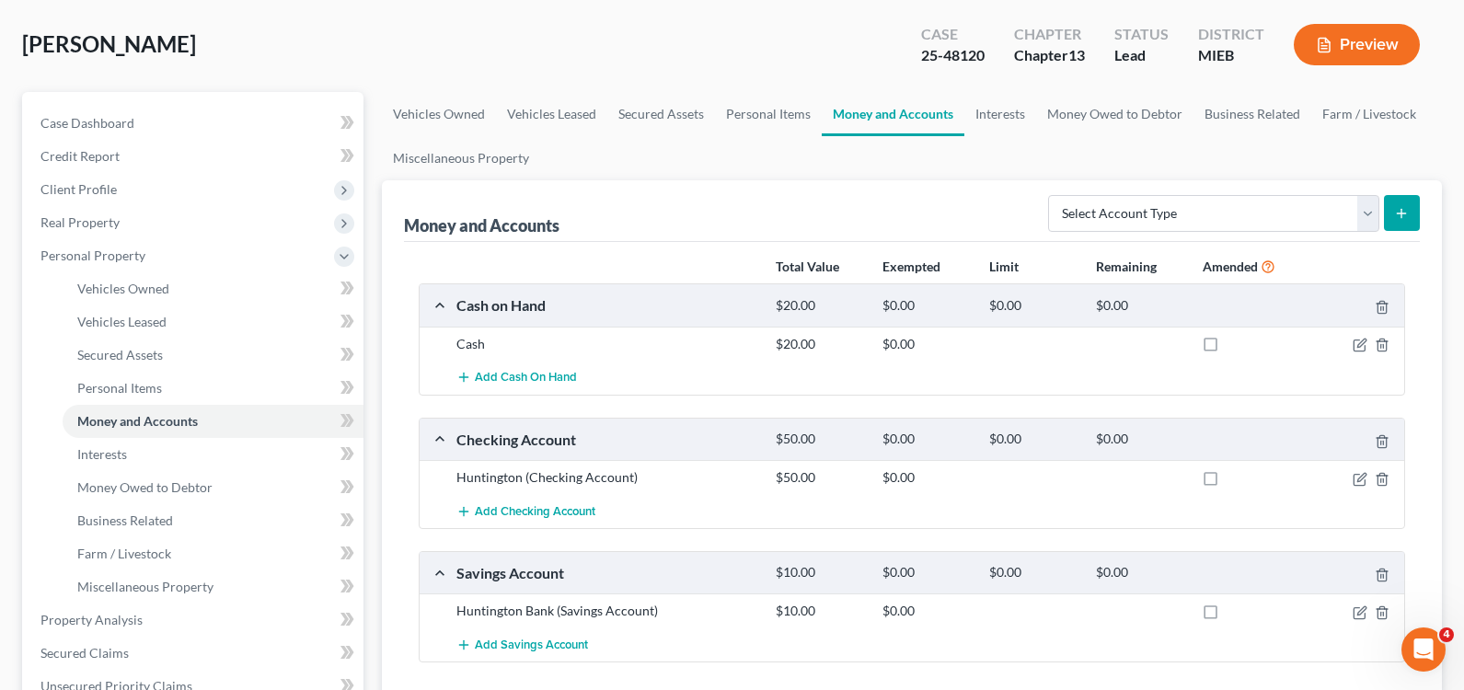
scroll to position [184, 0]
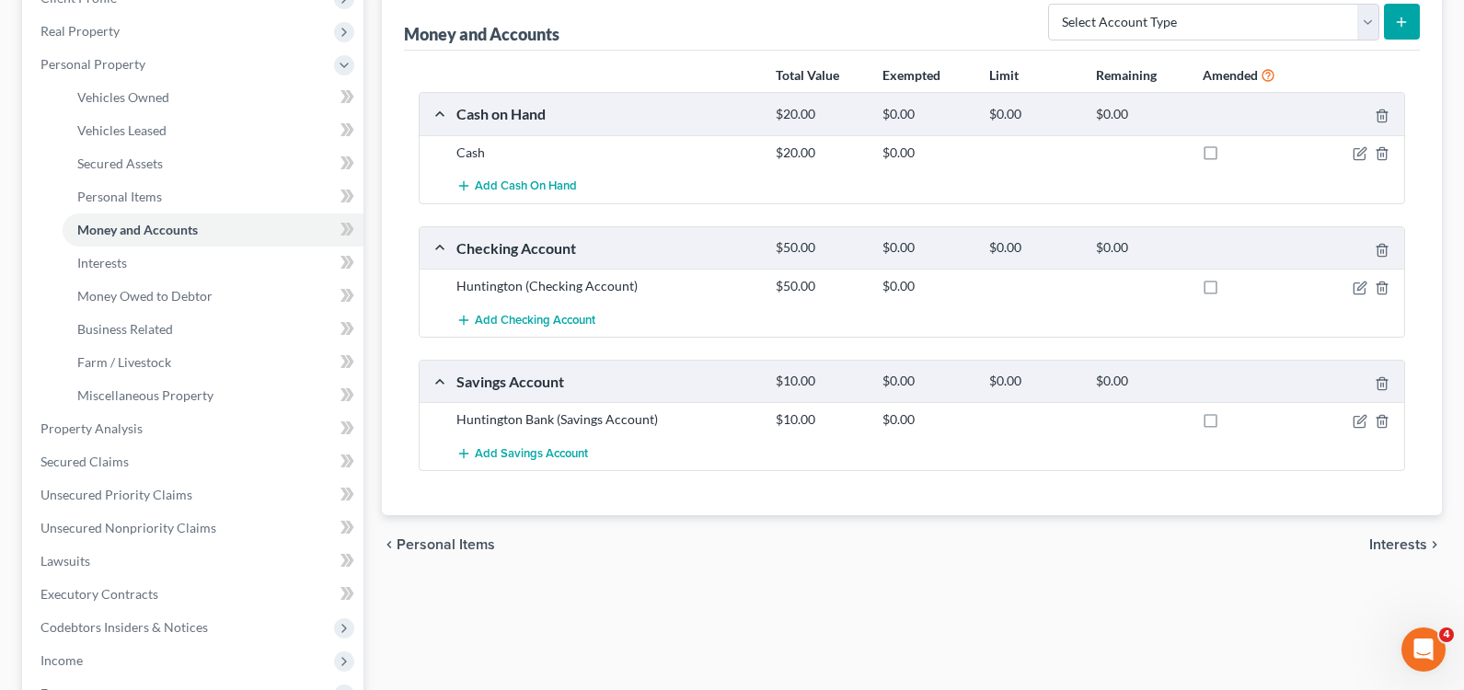
click at [1385, 549] on span "Interests" at bounding box center [1399, 544] width 58 height 15
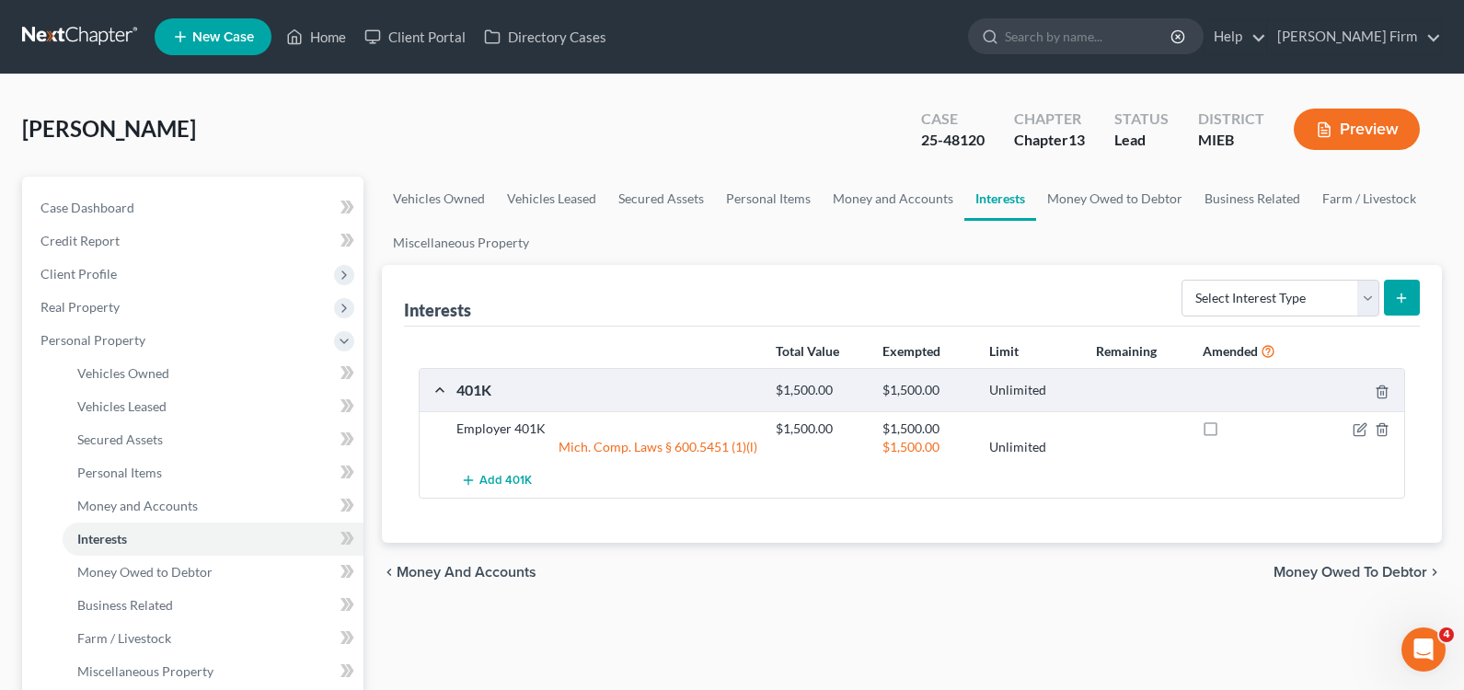
click at [1399, 579] on span "Money Owed to Debtor" at bounding box center [1351, 572] width 154 height 15
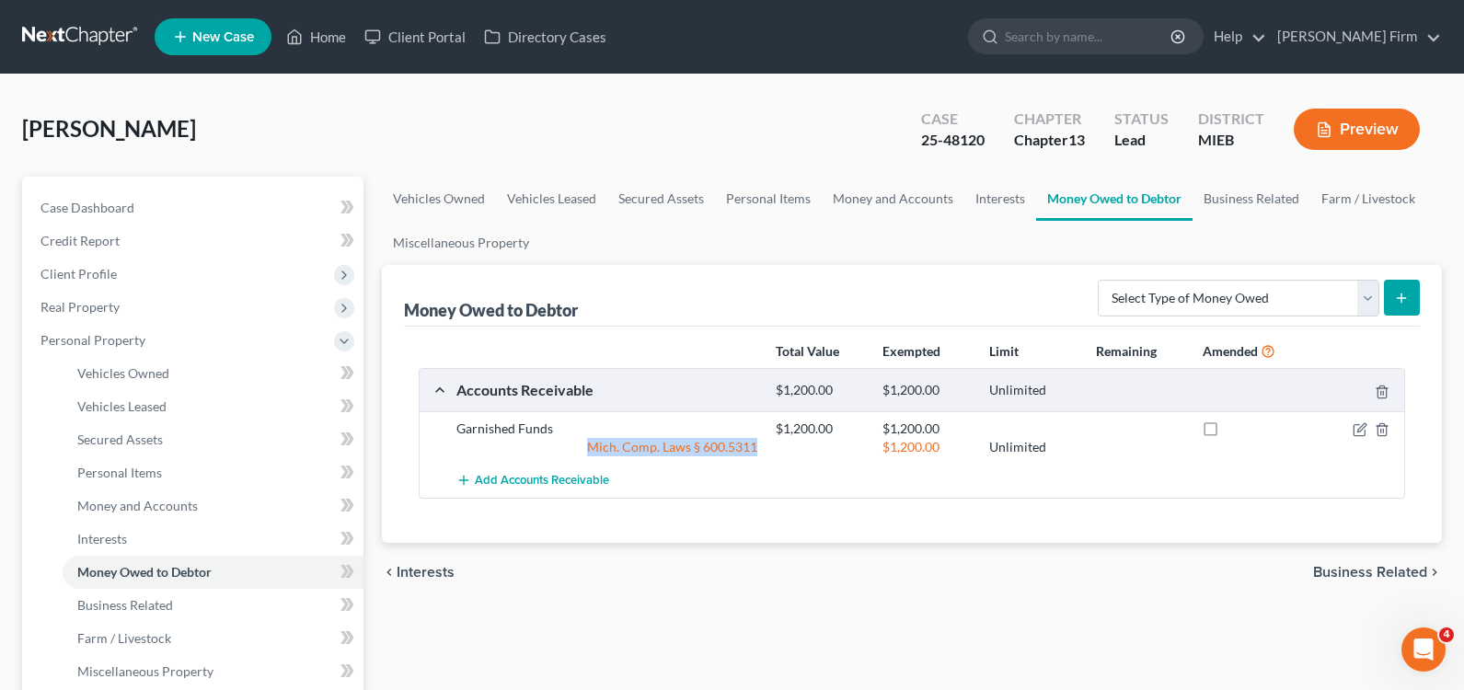
drag, startPoint x: 768, startPoint y: 452, endPoint x: 594, endPoint y: 448, distance: 174.0
click at [594, 448] on div "Mich. Comp. Laws § 600.5311 $1,200.00 Unlimited" at bounding box center [926, 447] width 959 height 18
copy div "Mich. Comp. Laws § 600.5311"
click at [655, 273] on div "Money Owed to Debtor Select Type of Money Owed Accounts Receivable Alimony Chil…" at bounding box center [912, 296] width 1016 height 62
